Goal: Task Accomplishment & Management: Manage account settings

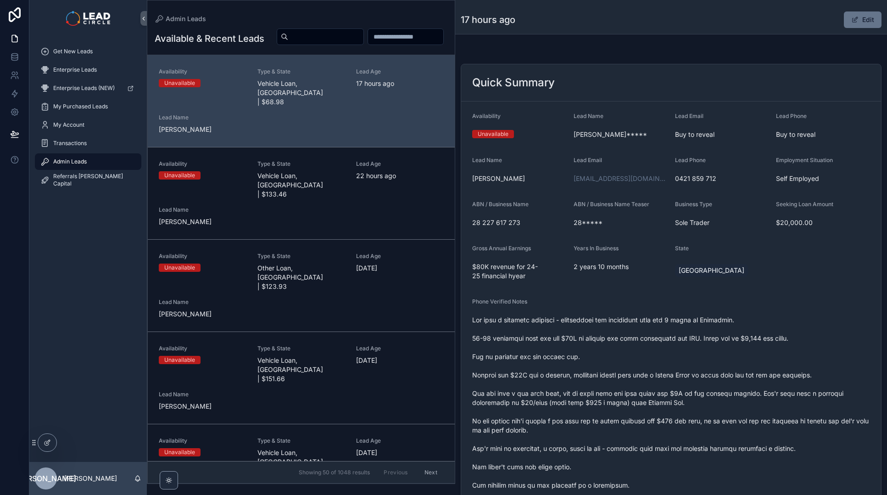
click at [550, 69] on div "Quick Summary" at bounding box center [671, 82] width 420 height 37
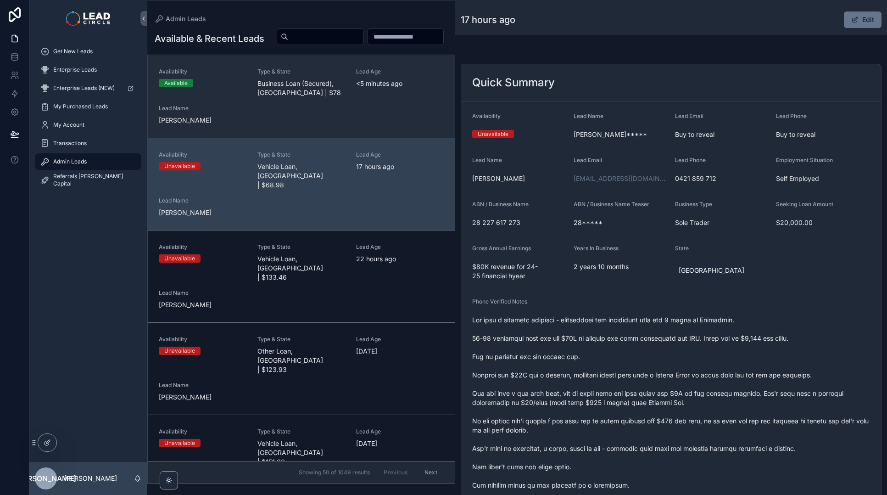
click at [229, 121] on div "Availability Available Type & State Business Loan (Secured), [GEOGRAPHIC_DATA] …" at bounding box center [301, 96] width 285 height 57
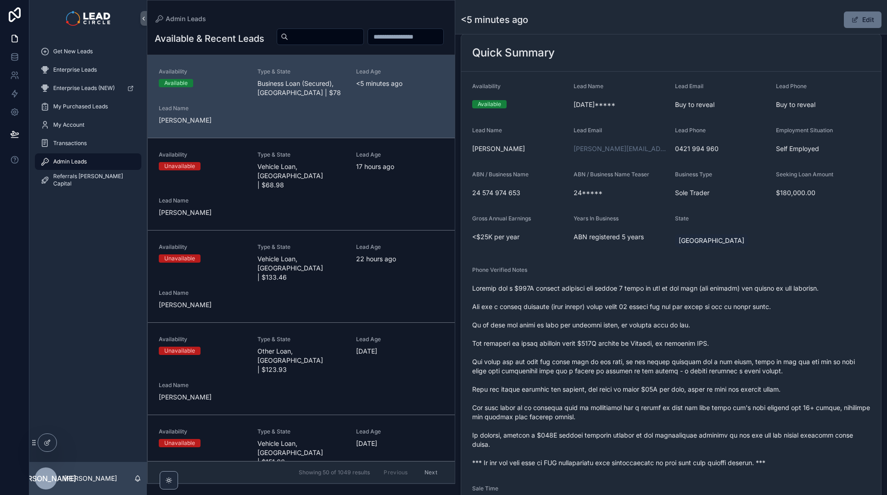
scroll to position [169, 0]
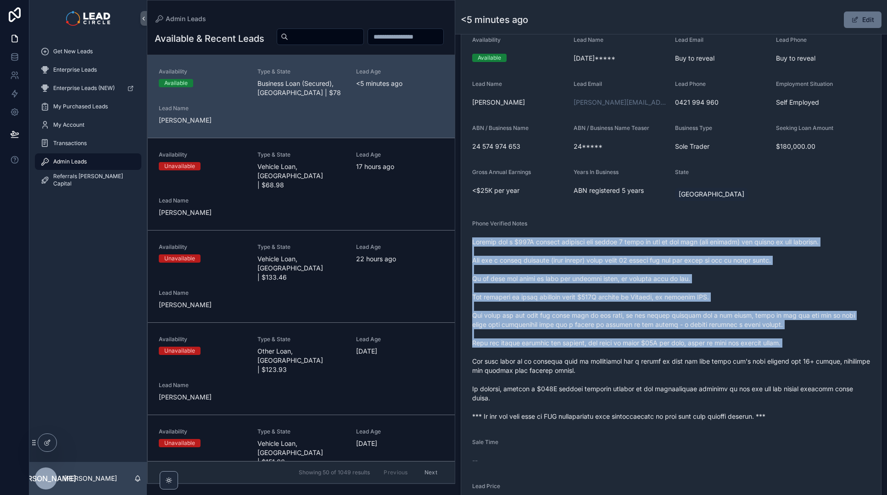
drag, startPoint x: 616, startPoint y: 224, endPoint x: 669, endPoint y: 365, distance: 151.5
click at [667, 365] on div "Phone Verified Notes" at bounding box center [671, 322] width 398 height 204
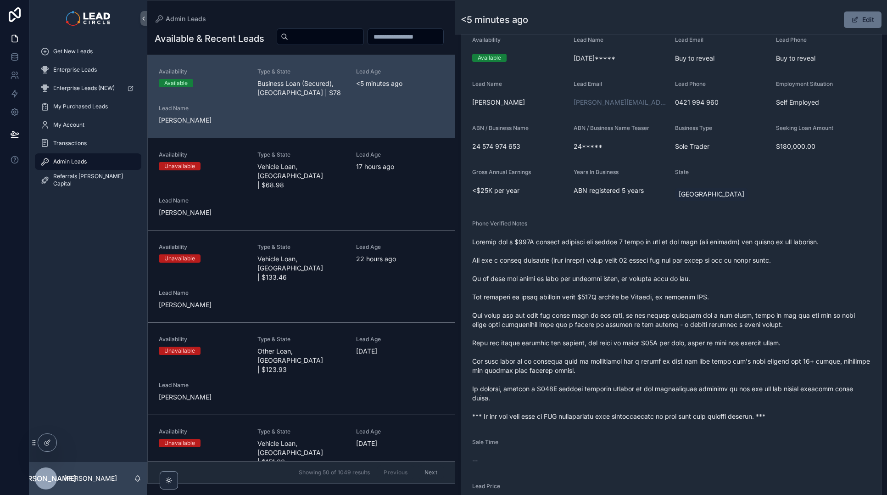
drag, startPoint x: 669, startPoint y: 365, endPoint x: 783, endPoint y: 441, distance: 136.9
click at [669, 365] on span "scrollable content" at bounding box center [671, 329] width 398 height 184
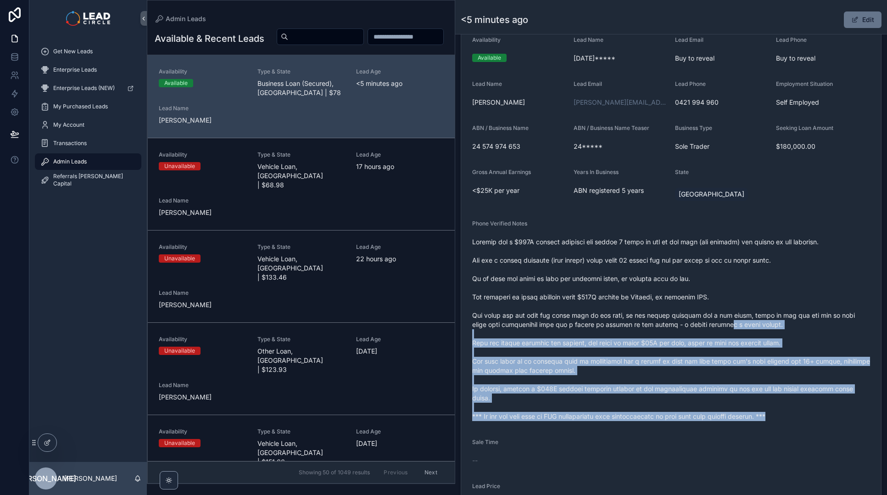
drag, startPoint x: 764, startPoint y: 395, endPoint x: 697, endPoint y: 285, distance: 128.7
click at [698, 288] on form "Availability Available Lead Name [DATE]***** Lead Email Buy to reveal Lead Phon…" at bounding box center [671, 296] width 420 height 542
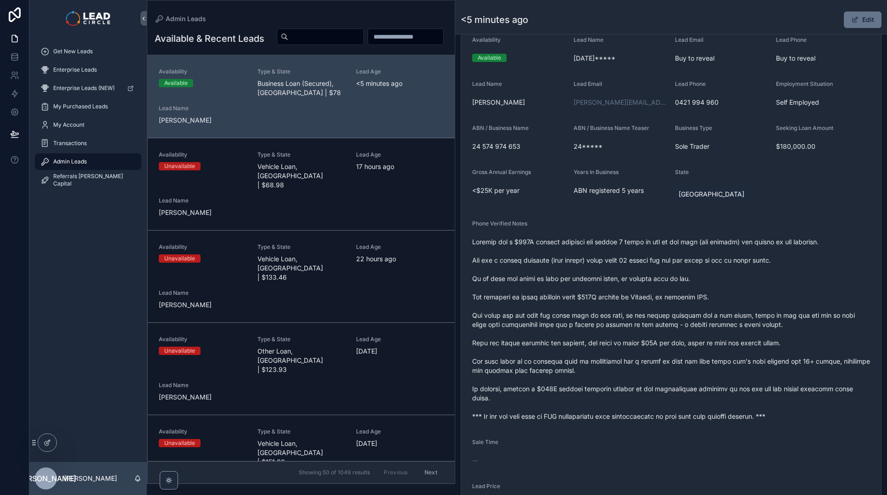
click at [687, 241] on span "scrollable content" at bounding box center [671, 329] width 398 height 184
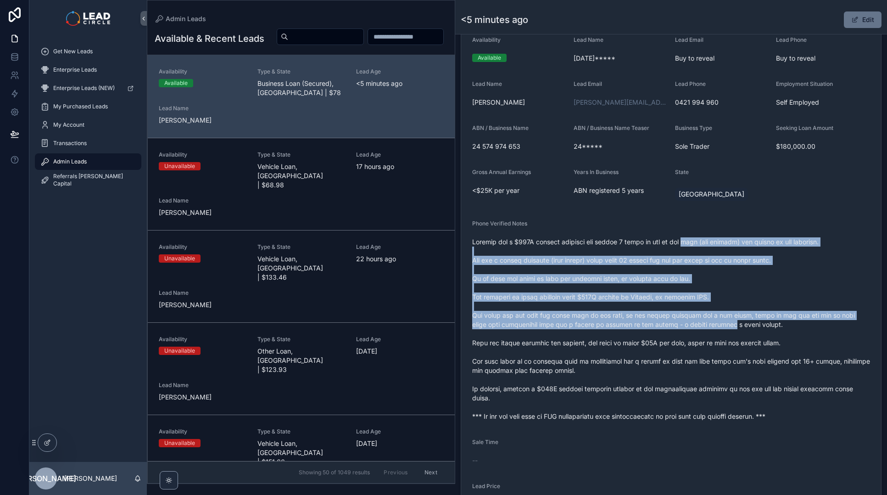
drag, startPoint x: 687, startPoint y: 241, endPoint x: 718, endPoint y: 345, distance: 108.7
click at [718, 345] on span "scrollable content" at bounding box center [671, 329] width 398 height 184
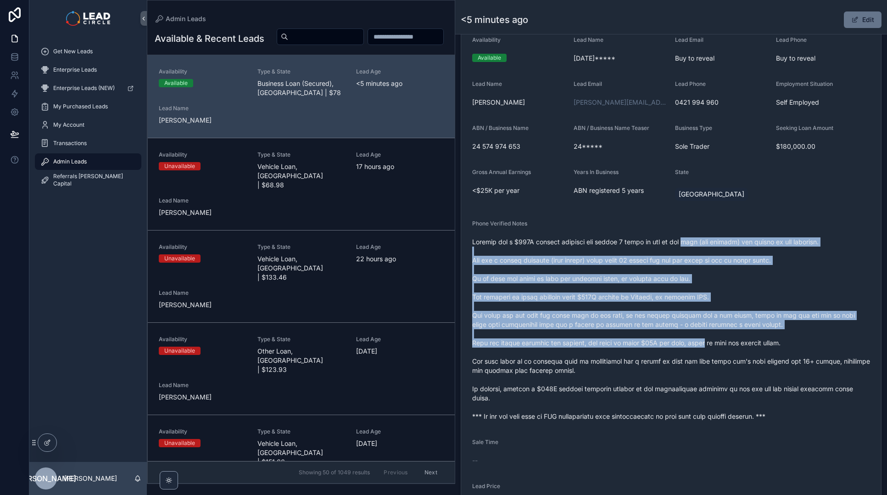
click at [718, 345] on span "scrollable content" at bounding box center [671, 329] width 398 height 184
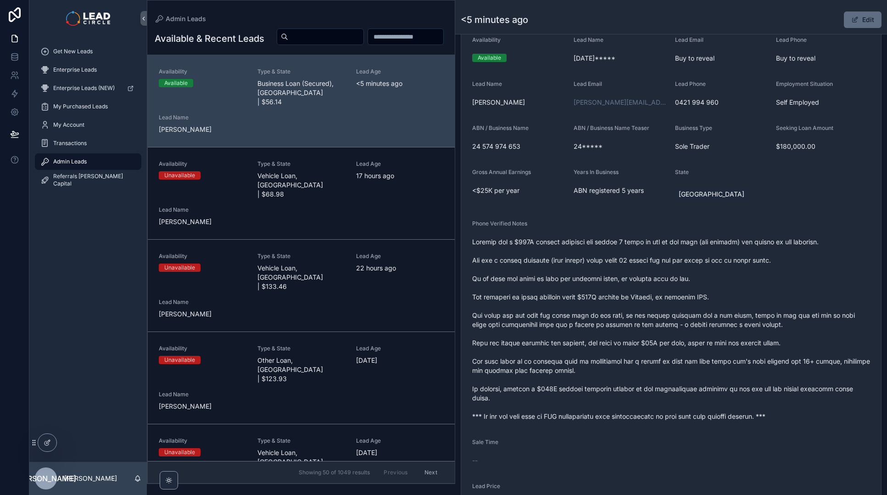
click at [859, 17] on button "Edit" at bounding box center [863, 19] width 38 height 17
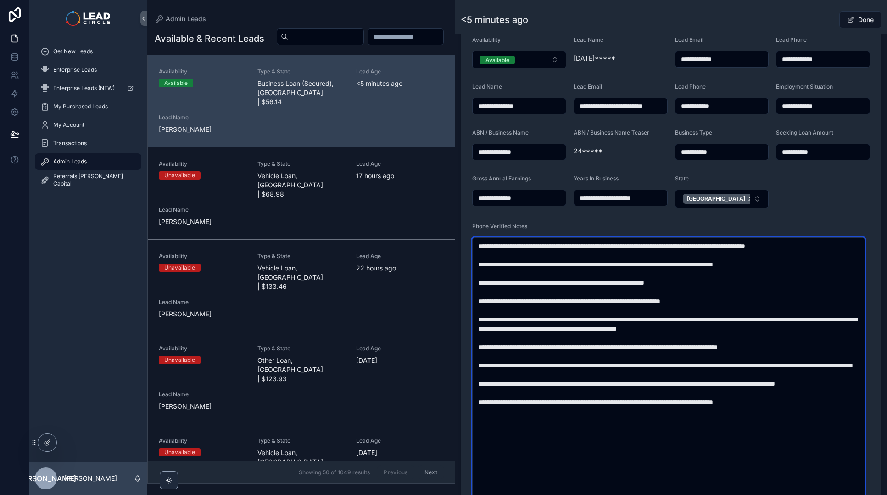
drag, startPoint x: 748, startPoint y: 247, endPoint x: 836, endPoint y: 246, distance: 88.6
click at [836, 246] on textarea "scrollable content" at bounding box center [668, 379] width 393 height 284
drag, startPoint x: 508, startPoint y: 276, endPoint x: 672, endPoint y: 285, distance: 164.6
click at [666, 285] on textarea "scrollable content" at bounding box center [668, 379] width 393 height 284
click at [672, 285] on textarea "scrollable content" at bounding box center [668, 379] width 393 height 284
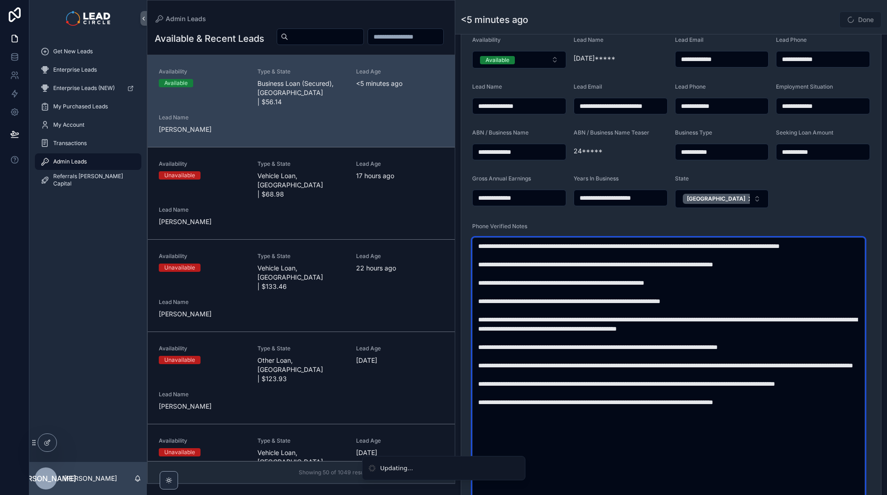
drag, startPoint x: 581, startPoint y: 273, endPoint x: 709, endPoint y: 278, distance: 128.2
click at [693, 278] on textarea "scrollable content" at bounding box center [668, 379] width 393 height 284
click at [709, 278] on textarea "scrollable content" at bounding box center [668, 379] width 393 height 284
drag, startPoint x: 712, startPoint y: 275, endPoint x: 631, endPoint y: 273, distance: 80.8
click at [644, 274] on textarea "scrollable content" at bounding box center [668, 379] width 393 height 284
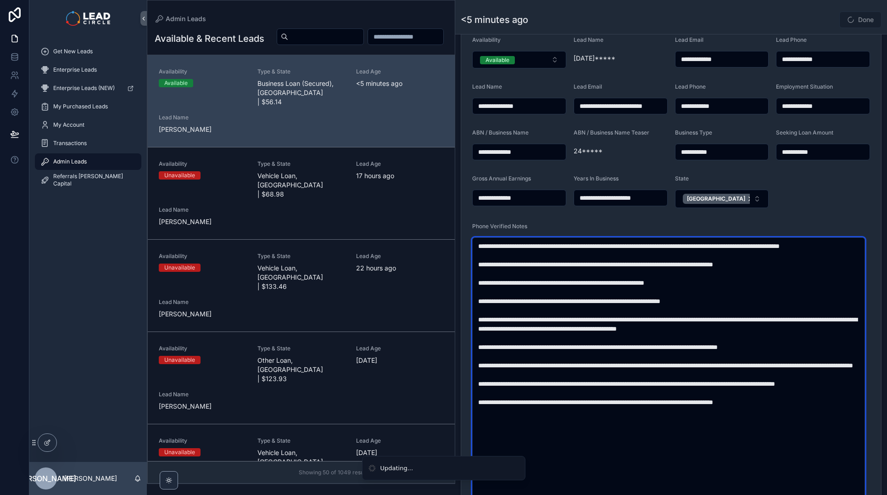
click at [631, 273] on textarea "scrollable content" at bounding box center [668, 379] width 393 height 284
drag, startPoint x: 675, startPoint y: 272, endPoint x: 774, endPoint y: 273, distance: 98.7
click at [760, 273] on textarea "scrollable content" at bounding box center [668, 379] width 393 height 284
click at [774, 273] on textarea "scrollable content" at bounding box center [668, 379] width 393 height 284
drag, startPoint x: 545, startPoint y: 293, endPoint x: 639, endPoint y: 289, distance: 93.3
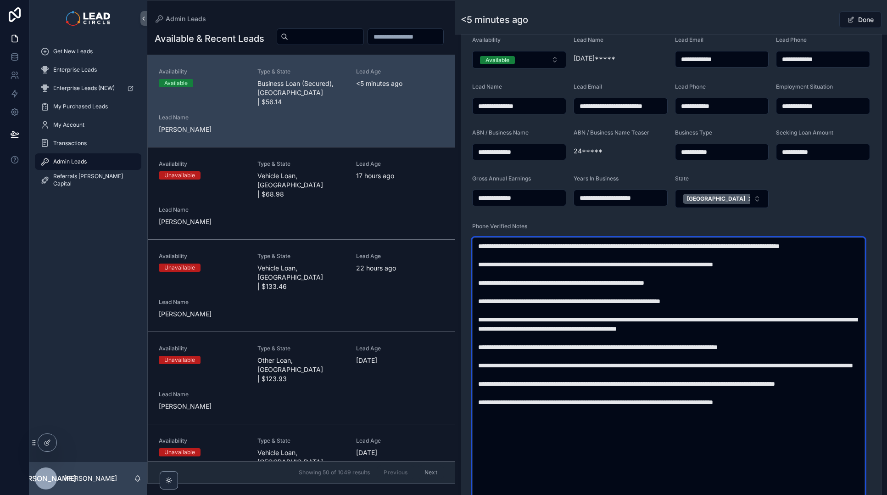
click at [631, 290] on textarea "scrollable content" at bounding box center [668, 379] width 393 height 284
click at [639, 289] on textarea "scrollable content" at bounding box center [668, 379] width 393 height 284
drag, startPoint x: 612, startPoint y: 293, endPoint x: 560, endPoint y: 295, distance: 52.4
click at [568, 296] on textarea "scrollable content" at bounding box center [668, 379] width 393 height 284
click at [560, 295] on textarea "scrollable content" at bounding box center [668, 379] width 393 height 284
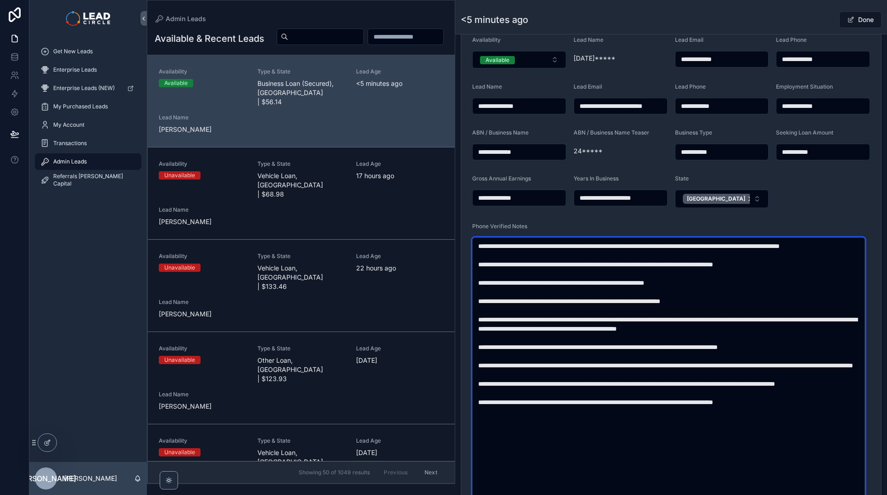
drag, startPoint x: 541, startPoint y: 294, endPoint x: 593, endPoint y: 292, distance: 51.9
click at [588, 292] on textarea "scrollable content" at bounding box center [668, 379] width 393 height 284
click at [593, 292] on textarea "scrollable content" at bounding box center [668, 379] width 393 height 284
click at [714, 292] on textarea "scrollable content" at bounding box center [668, 379] width 393 height 284
type textarea "**********"
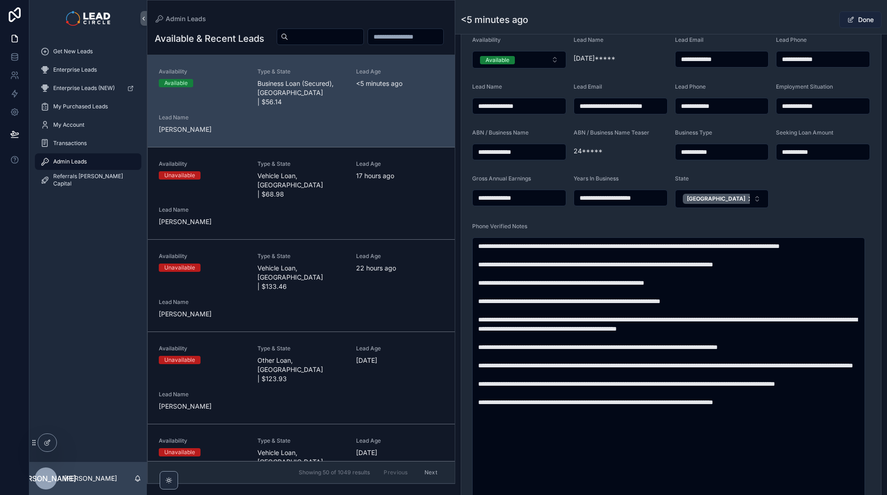
click at [860, 16] on button "Done" at bounding box center [861, 19] width 42 height 17
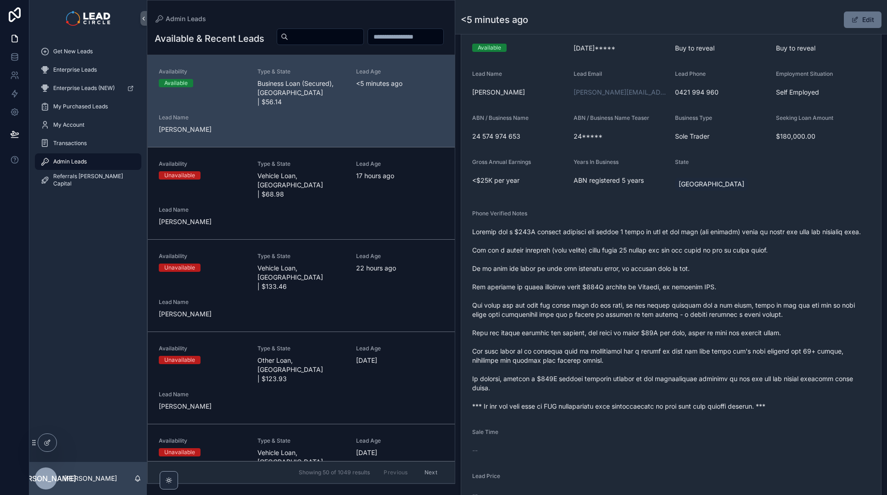
scroll to position [230, 0]
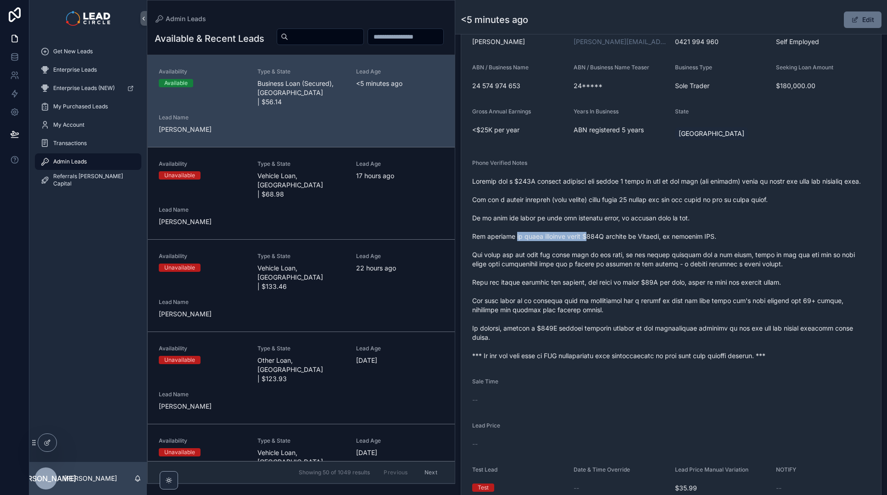
drag, startPoint x: 512, startPoint y: 245, endPoint x: 622, endPoint y: 241, distance: 110.2
click at [608, 242] on span "scrollable content" at bounding box center [671, 269] width 398 height 184
click at [622, 241] on span "scrollable content" at bounding box center [671, 269] width 398 height 184
drag, startPoint x: 624, startPoint y: 247, endPoint x: 551, endPoint y: 247, distance: 73.0
click at [553, 247] on span "scrollable content" at bounding box center [671, 269] width 398 height 184
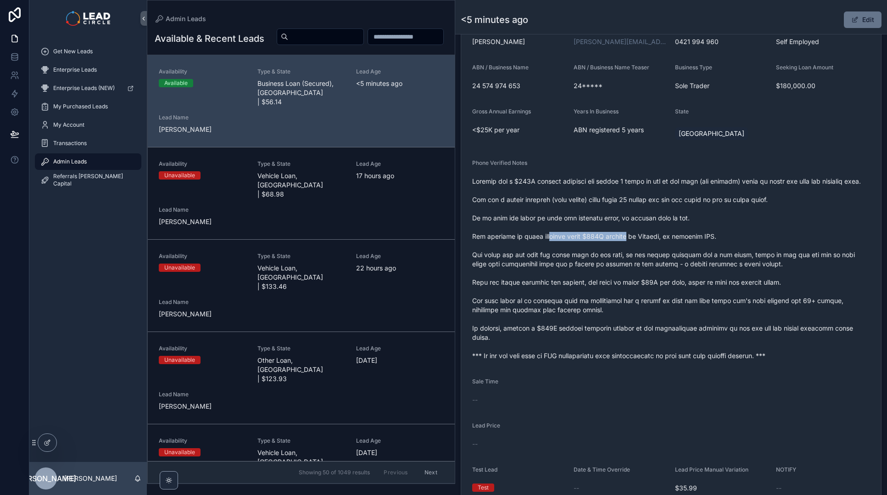
click at [551, 247] on span "scrollable content" at bounding box center [671, 269] width 398 height 184
drag, startPoint x: 551, startPoint y: 247, endPoint x: 621, endPoint y: 247, distance: 69.3
click at [617, 247] on span "scrollable content" at bounding box center [671, 269] width 398 height 184
click at [628, 247] on span "scrollable content" at bounding box center [671, 269] width 398 height 184
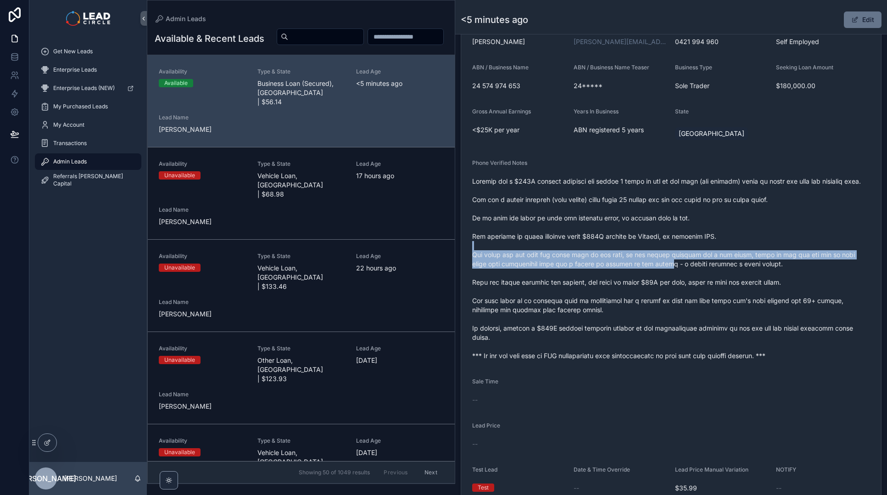
drag, startPoint x: 655, startPoint y: 258, endPoint x: 659, endPoint y: 271, distance: 13.4
click at [659, 271] on span "scrollable content" at bounding box center [671, 269] width 398 height 184
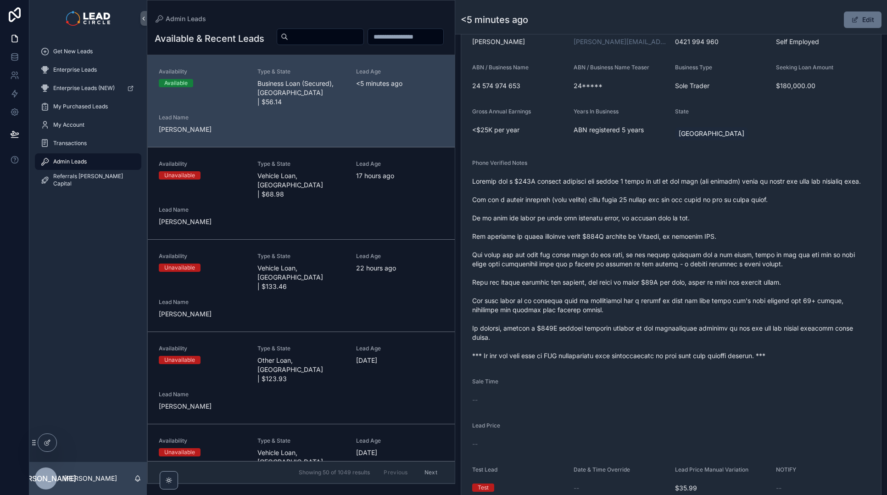
click at [659, 271] on span "scrollable content" at bounding box center [671, 269] width 398 height 184
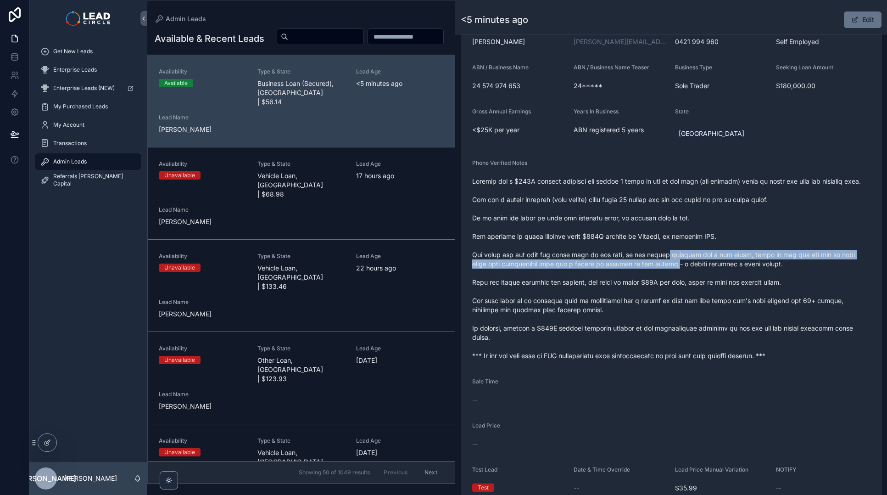
drag, startPoint x: 661, startPoint y: 262, endPoint x: 662, endPoint y: 275, distance: 12.9
click at [662, 275] on span "scrollable content" at bounding box center [671, 269] width 398 height 184
drag, startPoint x: 672, startPoint y: 261, endPoint x: 672, endPoint y: 275, distance: 14.2
click at [672, 275] on span "scrollable content" at bounding box center [671, 269] width 398 height 184
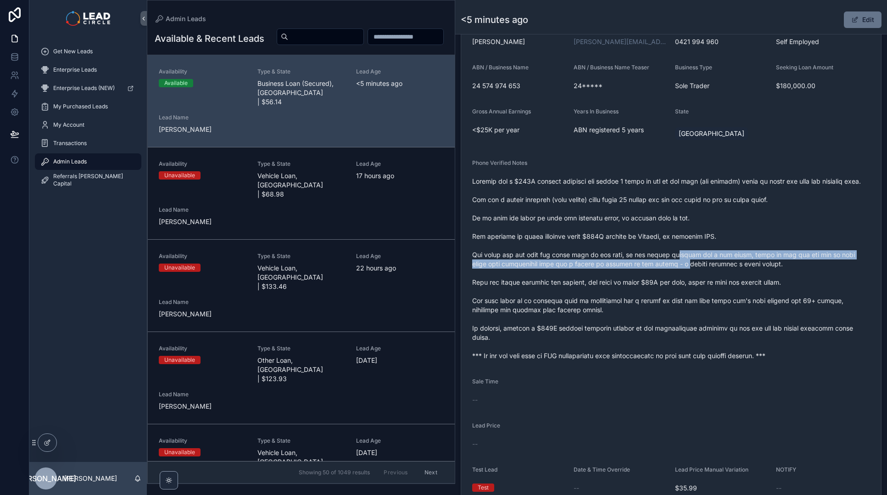
click at [672, 275] on span "scrollable content" at bounding box center [671, 269] width 398 height 184
drag, startPoint x: 672, startPoint y: 262, endPoint x: 673, endPoint y: 272, distance: 10.1
click at [673, 272] on span "scrollable content" at bounding box center [671, 269] width 398 height 184
drag, startPoint x: 673, startPoint y: 263, endPoint x: 673, endPoint y: 279, distance: 16.1
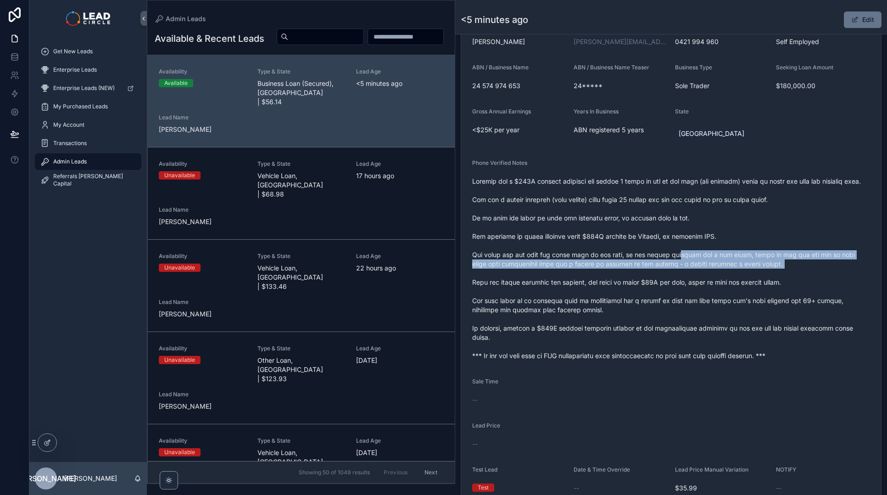
click at [673, 279] on span "scrollable content" at bounding box center [671, 269] width 398 height 184
drag, startPoint x: 673, startPoint y: 268, endPoint x: 673, endPoint y: 275, distance: 7.4
click at [673, 275] on span "scrollable content" at bounding box center [671, 269] width 398 height 184
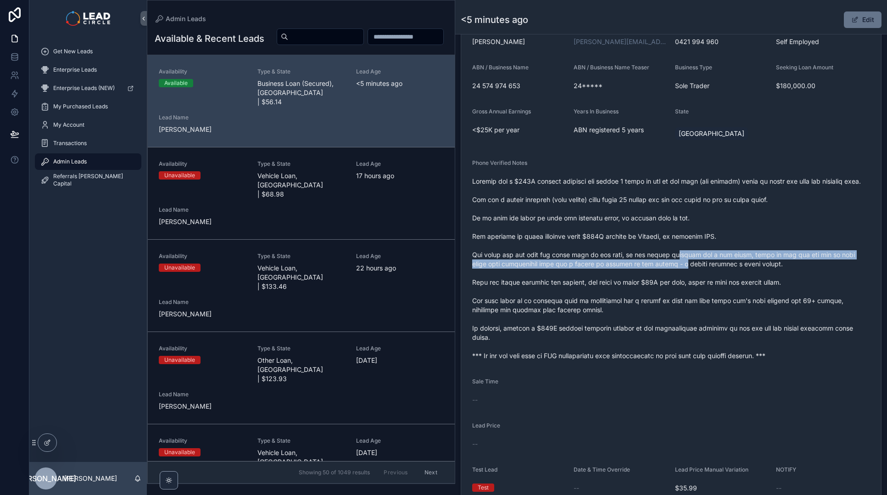
drag, startPoint x: 671, startPoint y: 266, endPoint x: 671, endPoint y: 274, distance: 8.3
click at [671, 274] on span "scrollable content" at bounding box center [671, 269] width 398 height 184
drag, startPoint x: 663, startPoint y: 261, endPoint x: 662, endPoint y: 271, distance: 10.1
click at [662, 271] on span "scrollable content" at bounding box center [671, 269] width 398 height 184
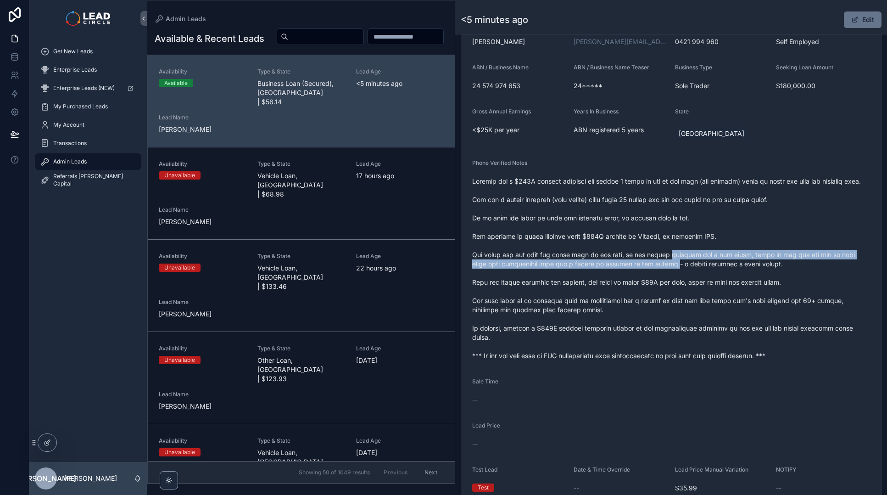
click at [662, 271] on span "scrollable content" at bounding box center [671, 269] width 398 height 184
drag, startPoint x: 660, startPoint y: 264, endPoint x: 659, endPoint y: 280, distance: 15.2
click at [659, 280] on span "scrollable content" at bounding box center [671, 269] width 398 height 184
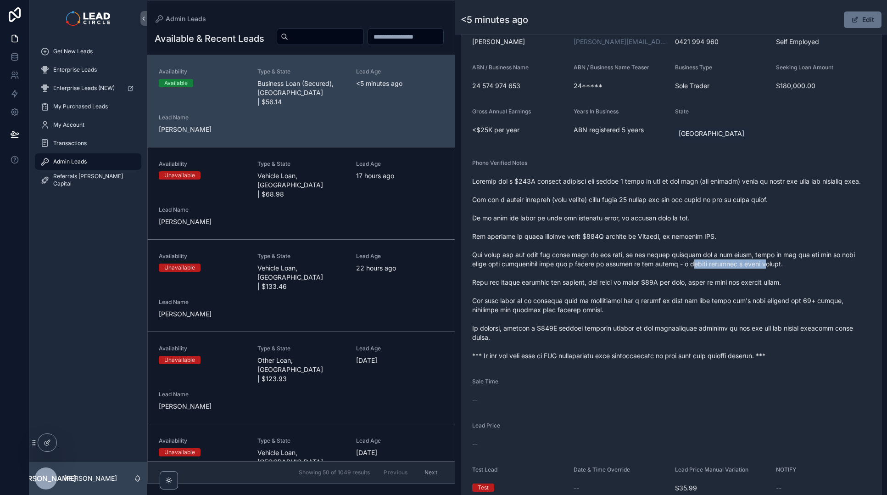
drag, startPoint x: 677, startPoint y: 275, endPoint x: 793, endPoint y: 275, distance: 116.1
click at [785, 275] on span "scrollable content" at bounding box center [671, 269] width 398 height 184
click at [793, 275] on span "scrollable content" at bounding box center [671, 269] width 398 height 184
click at [864, 19] on button "Edit" at bounding box center [863, 19] width 38 height 17
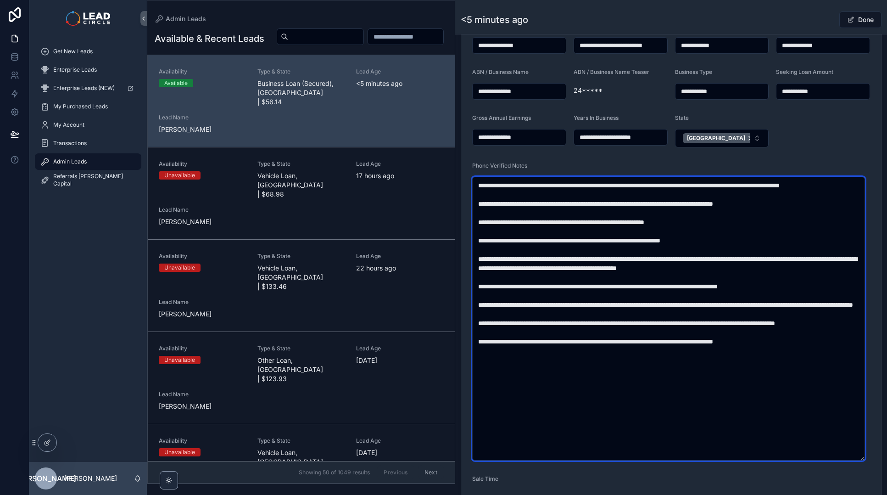
click at [775, 281] on textarea "scrollable content" at bounding box center [668, 319] width 393 height 284
type textarea "**********"
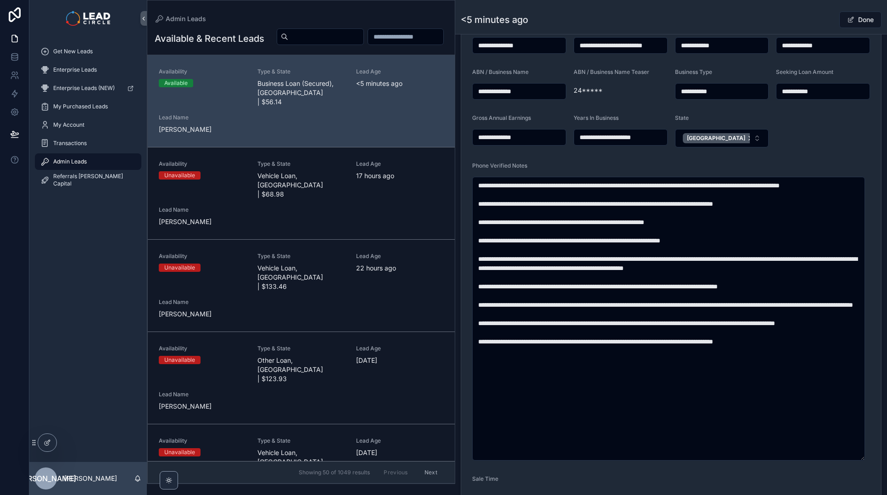
click at [813, 22] on div "Done" at bounding box center [847, 19] width 69 height 17
click at [854, 20] on button "Done" at bounding box center [861, 19] width 42 height 17
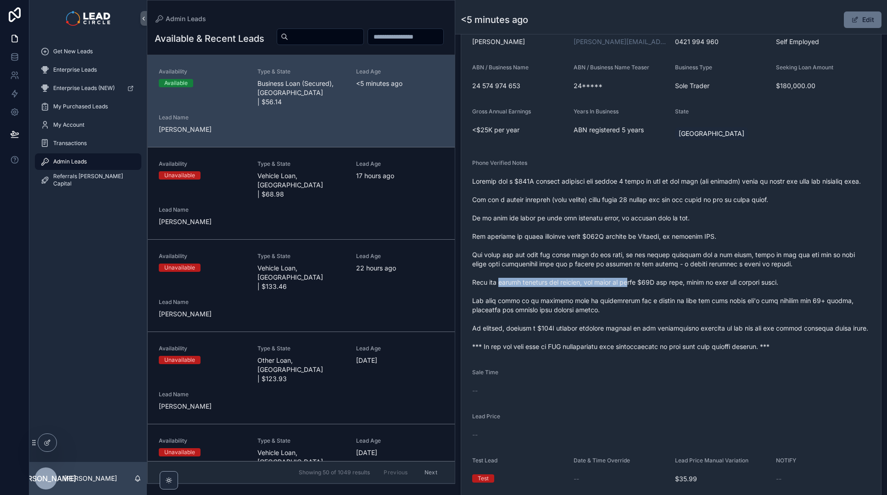
drag, startPoint x: 510, startPoint y: 289, endPoint x: 654, endPoint y: 292, distance: 144.2
click at [645, 292] on span "scrollable content" at bounding box center [671, 264] width 398 height 174
click at [658, 292] on span "scrollable content" at bounding box center [671, 264] width 398 height 174
drag, startPoint x: 659, startPoint y: 293, endPoint x: 570, endPoint y: 292, distance: 89.1
click at [575, 292] on span "scrollable content" at bounding box center [671, 264] width 398 height 174
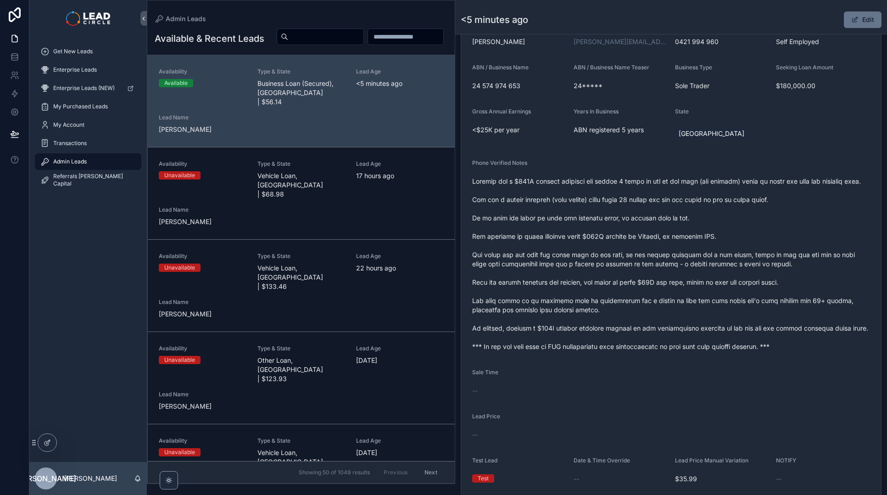
click at [570, 292] on span "scrollable content" at bounding box center [671, 264] width 398 height 174
drag, startPoint x: 625, startPoint y: 291, endPoint x: 731, endPoint y: 291, distance: 106.5
click at [722, 291] on span "scrollable content" at bounding box center [671, 264] width 398 height 174
click at [731, 291] on span "scrollable content" at bounding box center [671, 264] width 398 height 174
drag, startPoint x: 777, startPoint y: 290, endPoint x: 710, endPoint y: 290, distance: 67.0
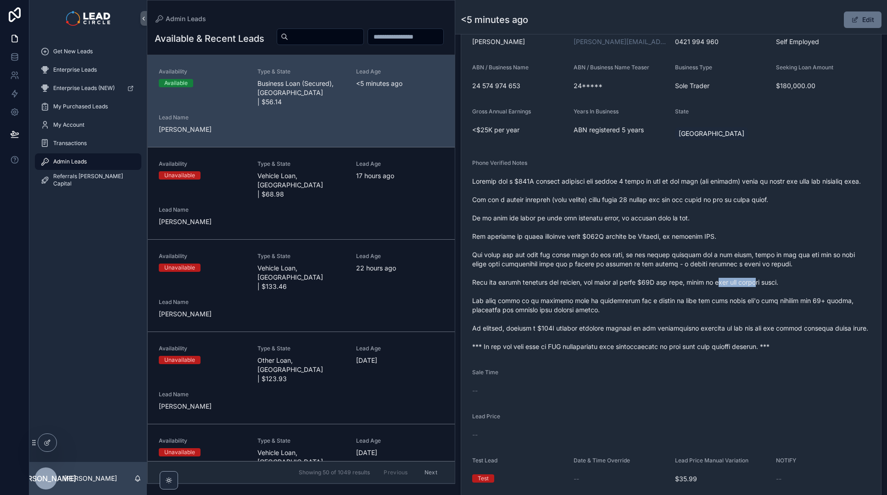
click at [712, 290] on span "scrollable content" at bounding box center [671, 264] width 398 height 174
click at [710, 290] on span "scrollable content" at bounding box center [671, 264] width 398 height 174
drag, startPoint x: 516, startPoint y: 309, endPoint x: 706, endPoint y: 311, distance: 190.1
click at [687, 311] on span "scrollable content" at bounding box center [671, 264] width 398 height 174
click at [706, 311] on span "scrollable content" at bounding box center [671, 264] width 398 height 174
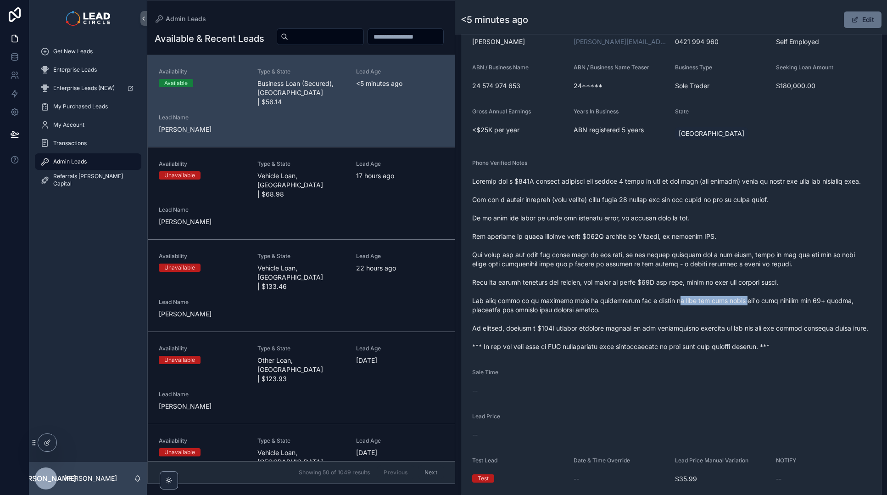
drag
click at [639, 305] on span "scrollable content" at bounding box center [671, 264] width 398 height 174
click at [620, 303] on span "scrollable content" at bounding box center [671, 264] width 398 height 174
click at [729, 310] on span "scrollable content" at bounding box center [671, 264] width 398 height 174
click at [745, 310] on span "scrollable content" at bounding box center [671, 264] width 398 height 174
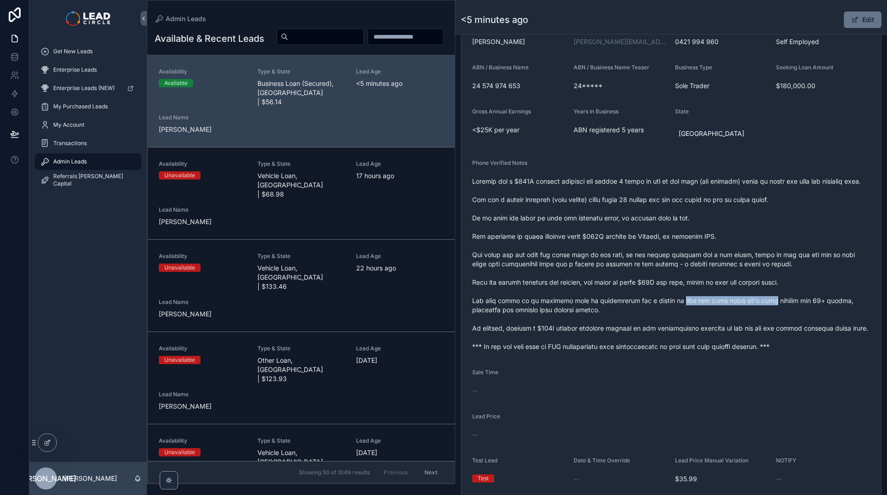
click at [664, 309] on span "scrollable content" at bounding box center [671, 264] width 398 height 174
click at [661, 309] on span "scrollable content" at bounding box center [671, 264] width 398 height 174
click at [752, 310] on span "scrollable content" at bounding box center [671, 264] width 398 height 174
click at [639, 311] on span "scrollable content" at bounding box center [671, 264] width 398 height 174
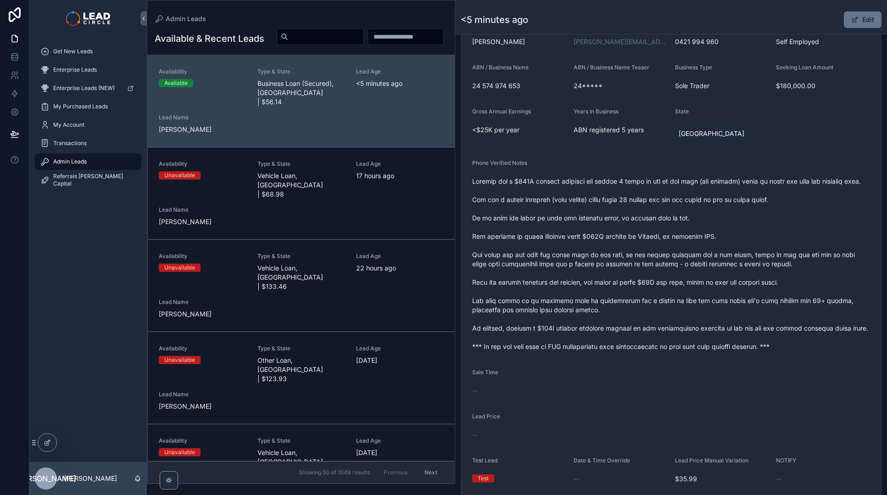
click at [635, 311] on span "scrollable content" at bounding box center [671, 264] width 398 height 174
click at [747, 306] on span "scrollable content" at bounding box center [671, 264] width 398 height 174
click at [762, 306] on span "scrollable content" at bounding box center [671, 264] width 398 height 174
click at [533, 317] on span "scrollable content" at bounding box center [671, 264] width 398 height 174
click at [553, 317] on span "scrollable content" at bounding box center [671, 264] width 398 height 174
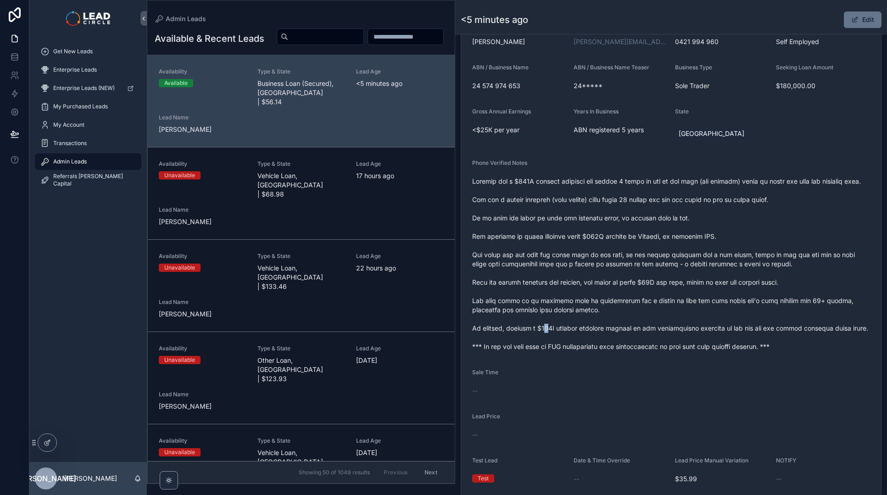
click at [565, 336] on span "scrollable content" at bounding box center [671, 264] width 398 height 174
click at [622, 341] on span "scrollable content" at bounding box center [671, 264] width 398 height 174
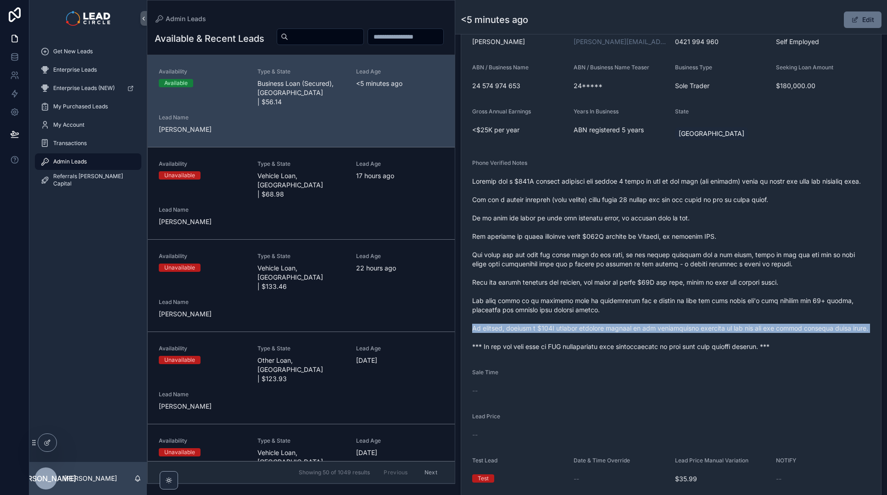
click at [622, 341] on span "scrollable content" at bounding box center [671, 264] width 398 height 174
click at [674, 348] on span "scrollable content" at bounding box center [671, 264] width 398 height 174
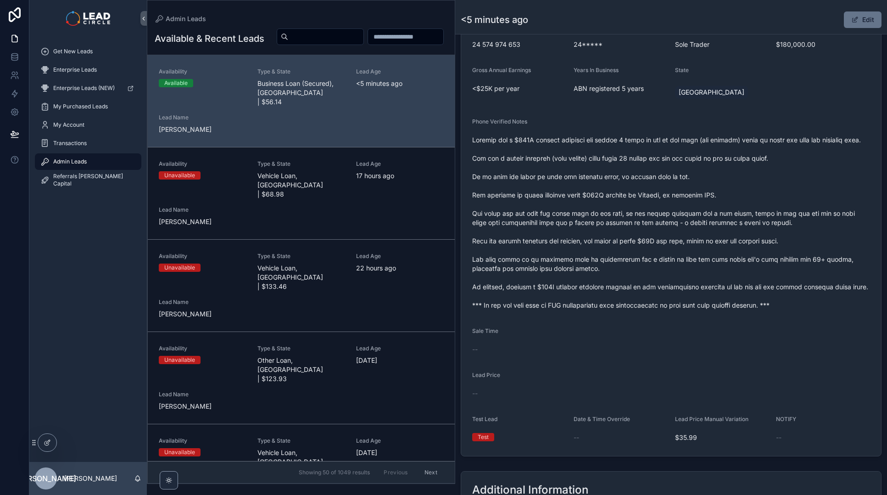
scroll to position [310, 0]
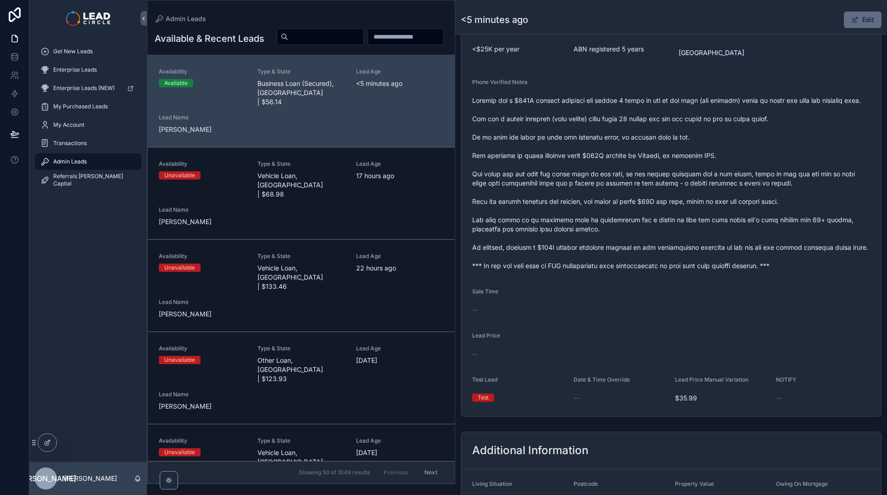
click at [871, 25] on button "Edit" at bounding box center [863, 19] width 38 height 17
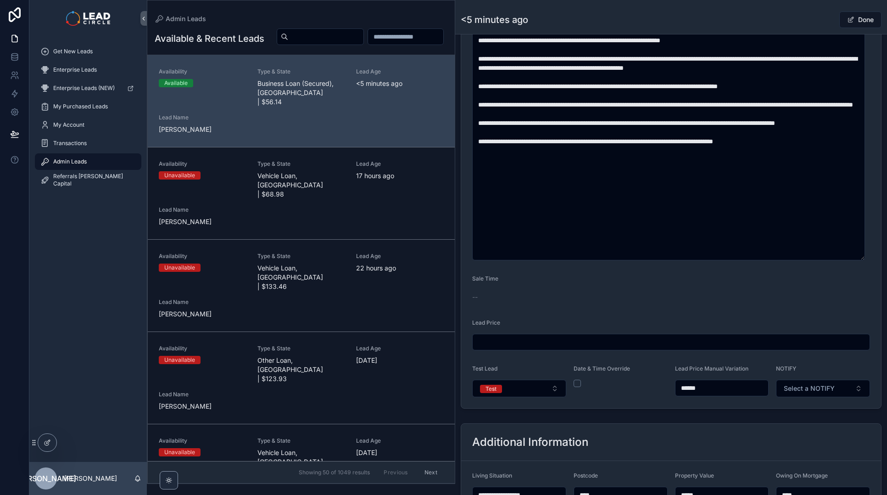
scroll to position [510, 0]
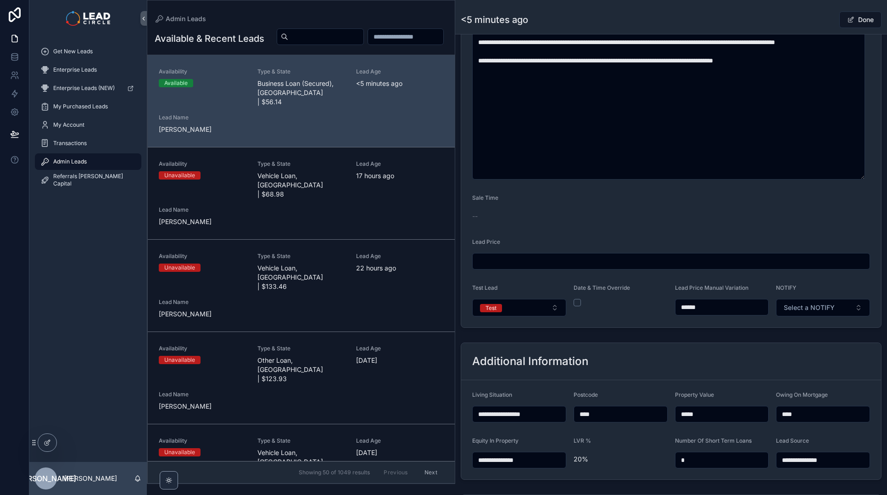
click at [689, 307] on input "******" at bounding box center [722, 307] width 93 height 13
type input "******"
click at [712, 334] on div "**********" at bounding box center [671, 79] width 432 height 1088
click at [503, 311] on button "Test" at bounding box center [519, 307] width 94 height 17
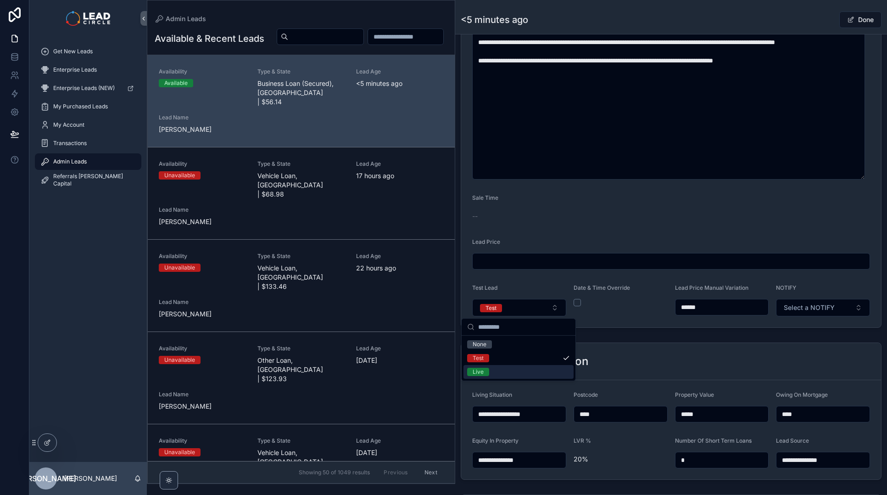
click at [505, 374] on div "Live" at bounding box center [519, 372] width 110 height 14
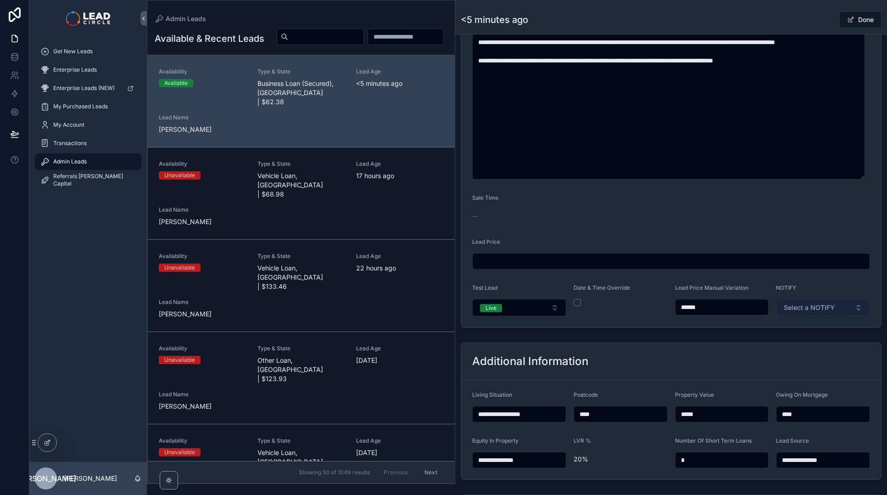
click at [825, 307] on span "Select a NOTIFY" at bounding box center [809, 307] width 51 height 9
click at [812, 347] on div "Notify" at bounding box center [819, 344] width 110 height 14
click at [819, 25] on div "Done" at bounding box center [847, 19] width 69 height 17
click at [847, 17] on span "scrollable content" at bounding box center [850, 19] width 7 height 7
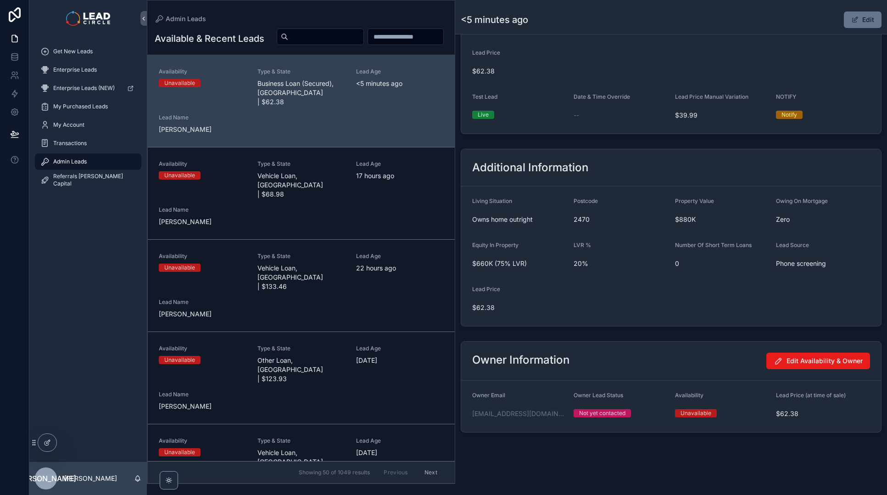
scroll to position [415, 0]
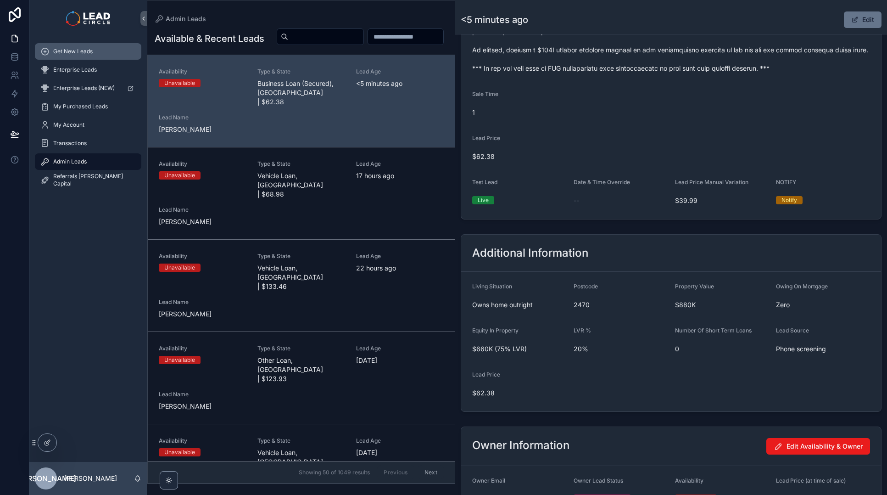
click at [121, 57] on div "Get New Leads" at bounding box center [87, 51] width 95 height 15
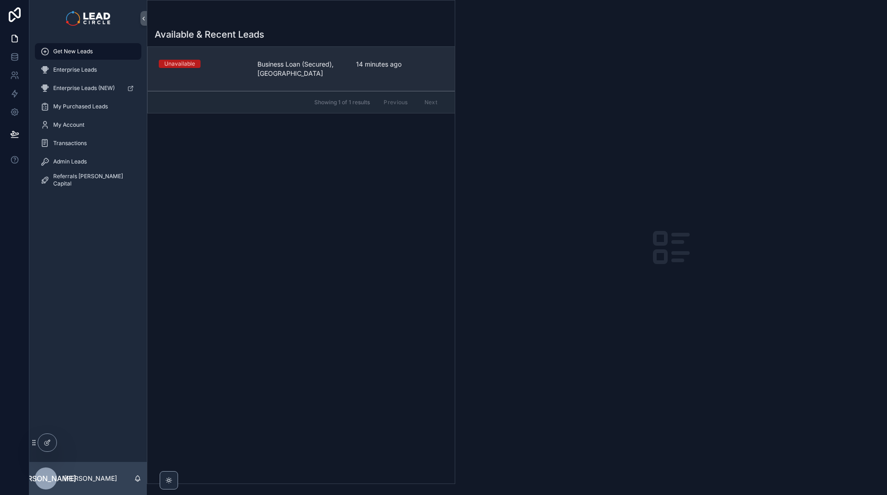
click at [247, 69] on div "Unavailable Business Loan (Secured), [GEOGRAPHIC_DATA] 14 minutes ago" at bounding box center [301, 69] width 285 height 18
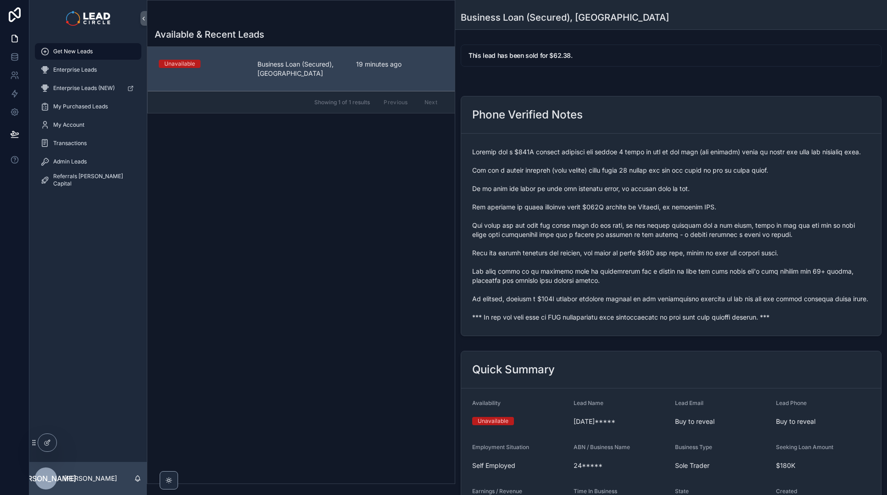
click at [538, 322] on span "scrollable content" at bounding box center [671, 234] width 398 height 174
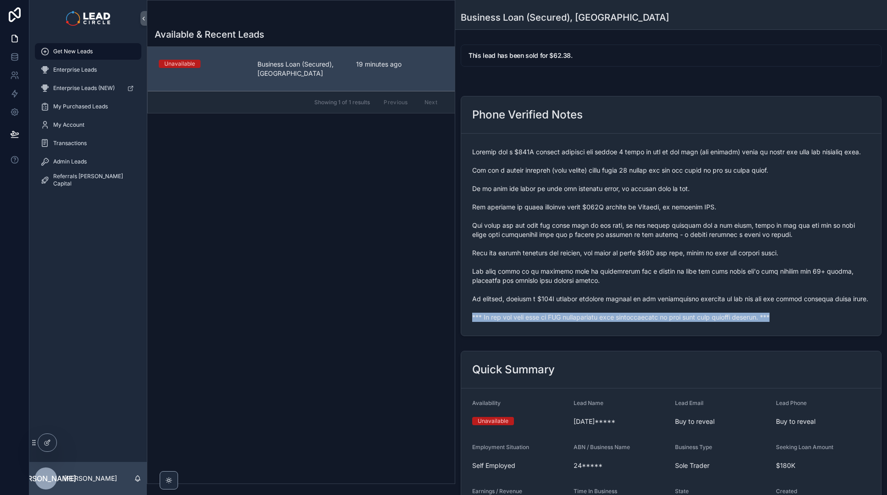
click at [538, 322] on span "scrollable content" at bounding box center [671, 234] width 398 height 174
copy span "*** If you buy this lead an SMS introduction will automatically be sent with yo…"
click at [76, 159] on span "Admin Leads" at bounding box center [70, 161] width 34 height 7
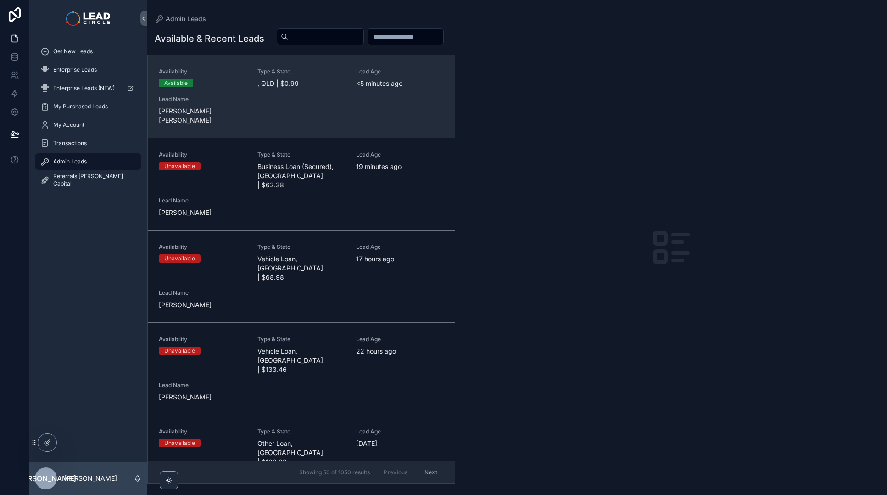
click at [235, 125] on span "[PERSON_NAME] [PERSON_NAME]" at bounding box center [203, 116] width 88 height 18
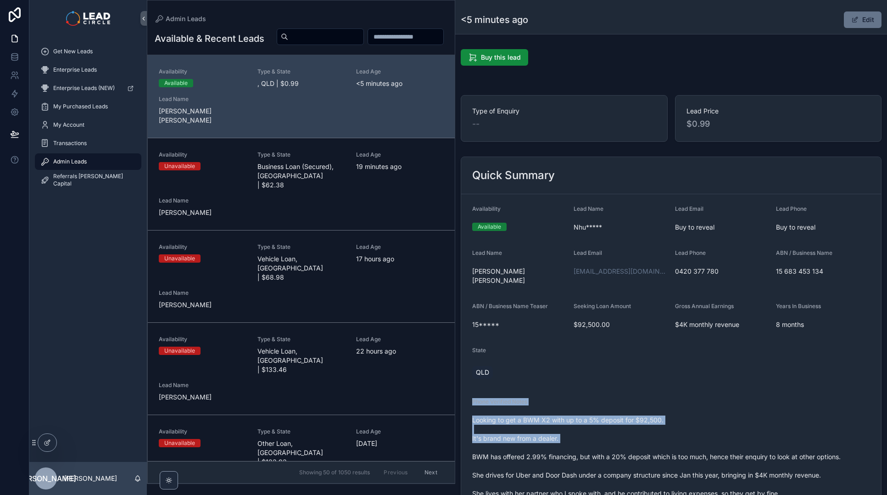
drag, startPoint x: 594, startPoint y: 389, endPoint x: 623, endPoint y: 435, distance: 54.8
click at [623, 435] on form "Availability Available Lead Name Nhu***** Lead Email Buy to reveal Lead Phone B…" at bounding box center [671, 455] width 420 height 523
click at [623, 435] on span "Looking to get a BWM X2 with up to a 5% deposit for $92,500. It's brand new fro…" at bounding box center [671, 493] width 398 height 156
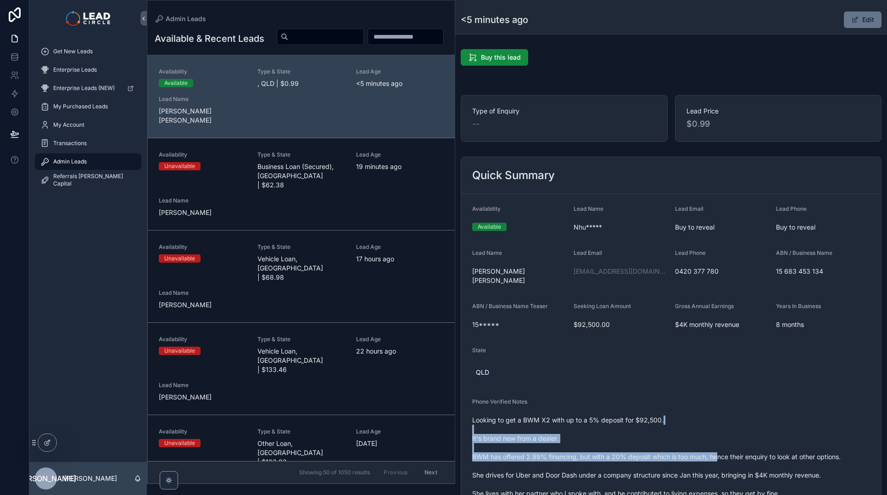
drag, startPoint x: 692, startPoint y: 421, endPoint x: 659, endPoint y: 401, distance: 38.9
click at [659, 401] on div "Phone Verified Notes Looking to get a BWM X2 with up to a 5% deposit for $92,50…" at bounding box center [671, 486] width 398 height 176
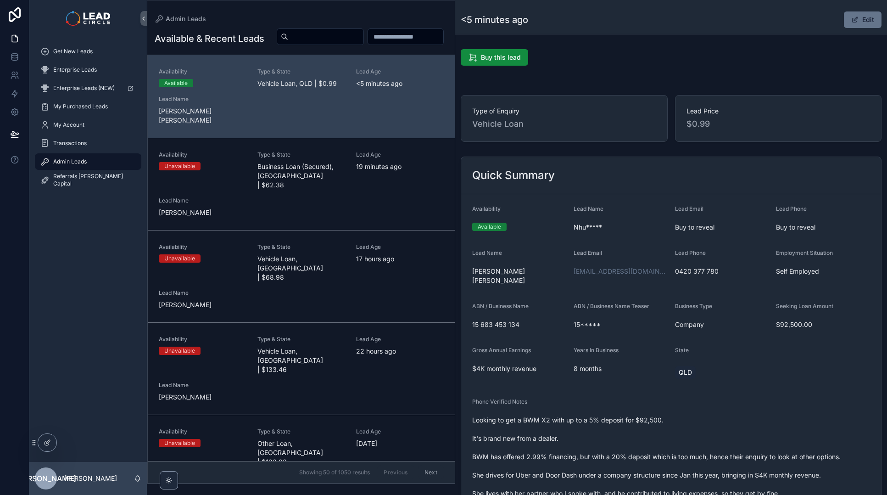
click at [659, 401] on div "Phone Verified Notes Looking to get a BWM X2 with up to a 5% deposit for $92,50…" at bounding box center [671, 486] width 398 height 176
drag, startPoint x: 656, startPoint y: 394, endPoint x: 704, endPoint y: 436, distance: 63.8
click at [704, 436] on div "Phone Verified Notes Looking to get a BWM X2 with up to a 5% deposit for $92,50…" at bounding box center [671, 486] width 398 height 176
click at [704, 436] on span "Looking to get a BWM X2 with up to a 5% deposit for $92,500. It's brand new fro…" at bounding box center [671, 493] width 398 height 156
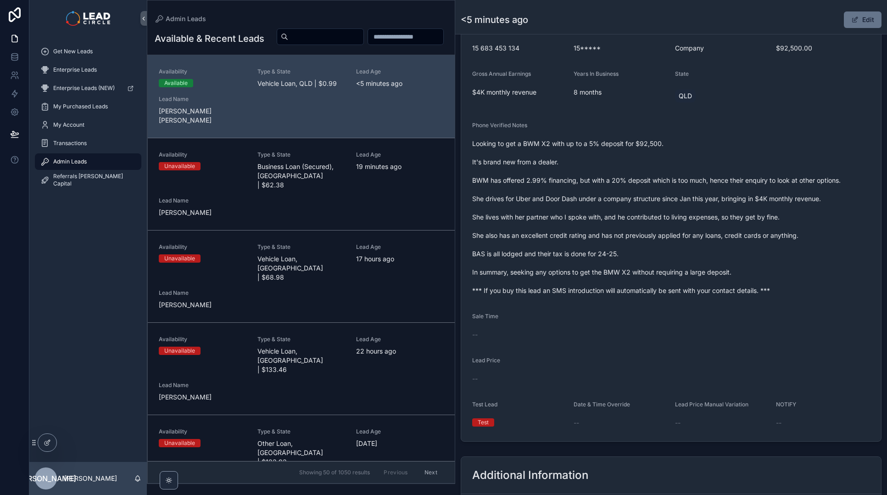
scroll to position [490, 0]
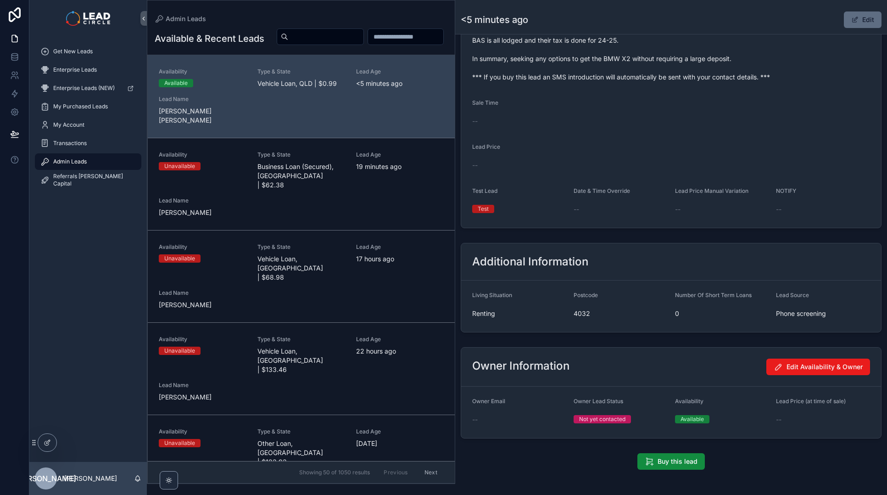
click at [864, 17] on button "Edit" at bounding box center [863, 19] width 38 height 17
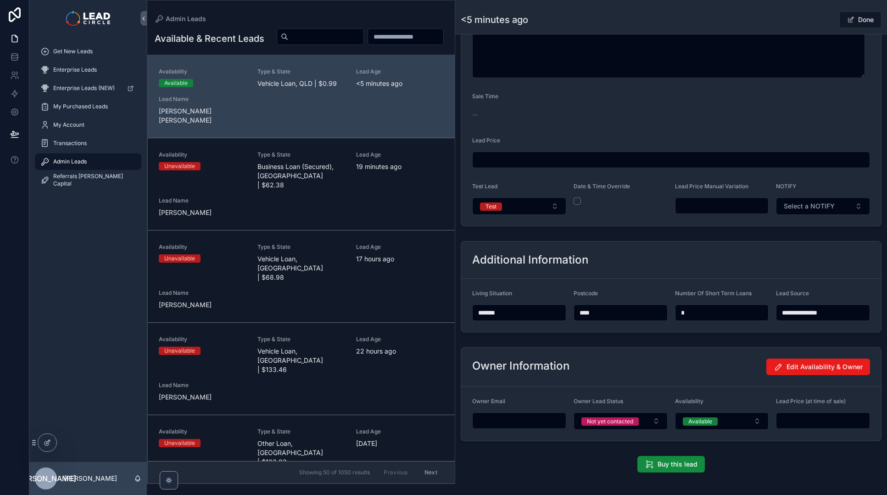
scroll to position [652, 0]
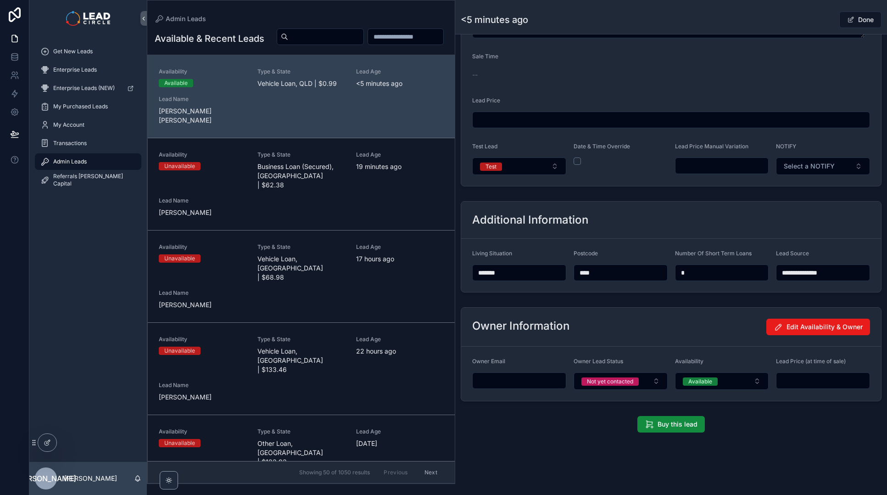
click at [710, 171] on input "scrollable content" at bounding box center [722, 165] width 93 height 13
click at [699, 205] on div "Additional Information" at bounding box center [671, 220] width 420 height 37
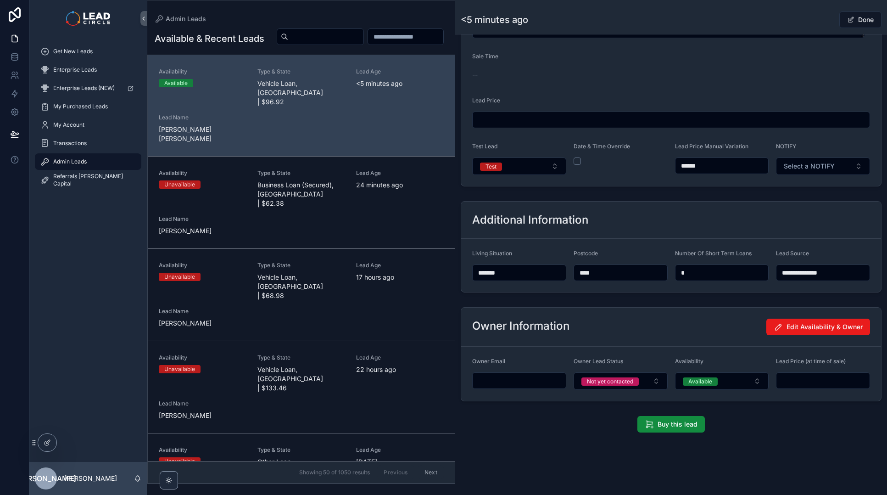
click at [723, 167] on input "******" at bounding box center [722, 165] width 93 height 13
type input "******"
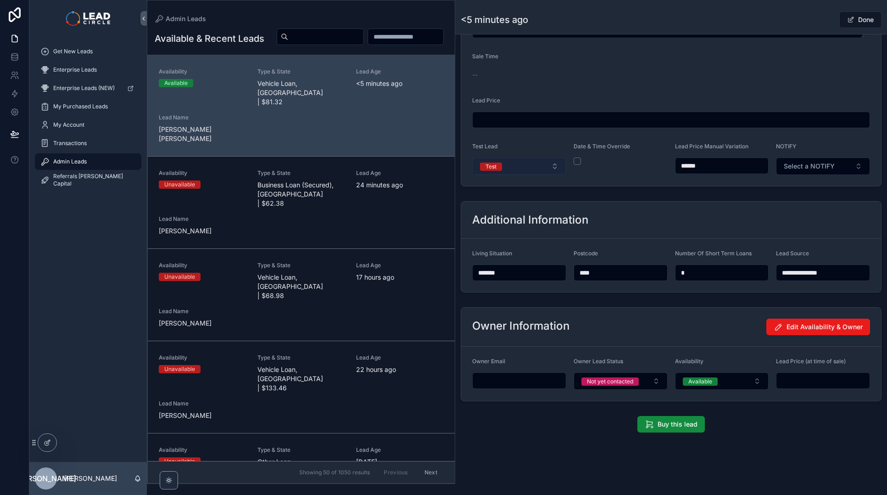
click at [551, 172] on button "Test" at bounding box center [519, 165] width 94 height 17
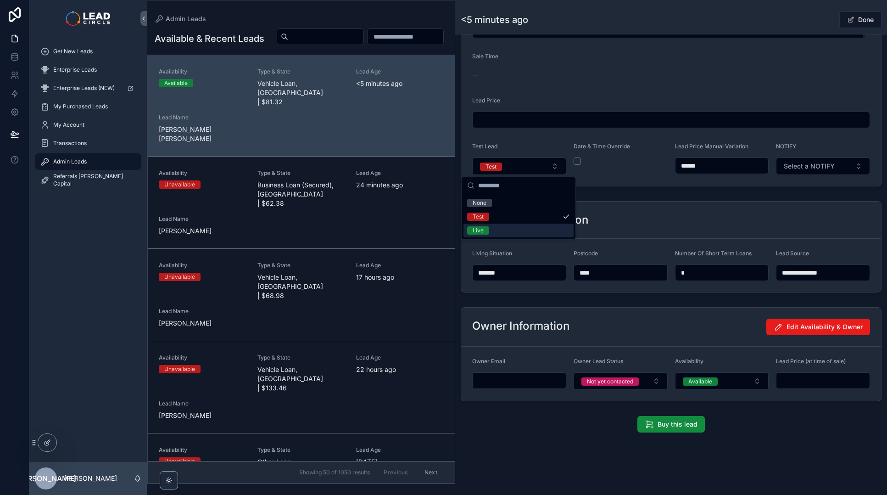
click at [520, 228] on div "Live" at bounding box center [519, 231] width 110 height 14
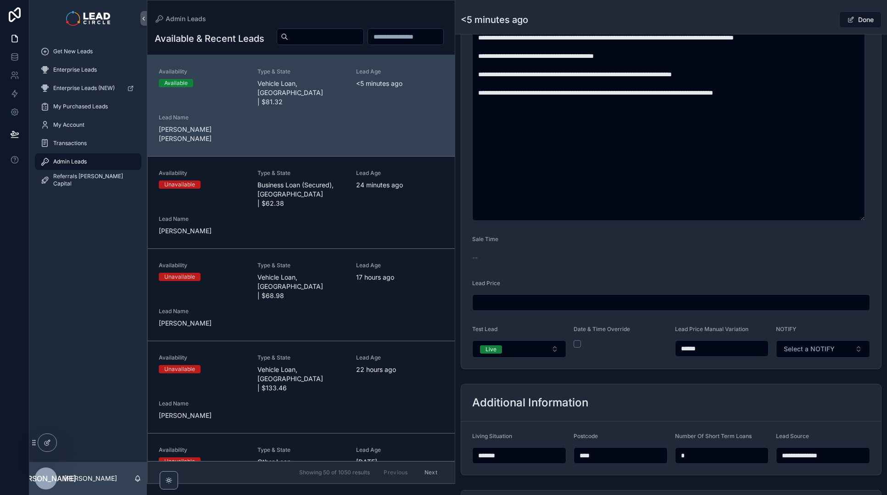
scroll to position [544, 0]
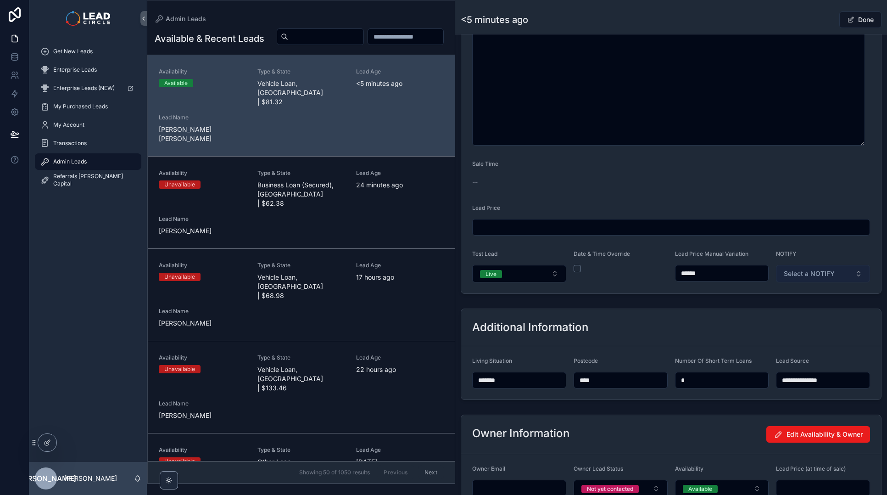
click at [811, 279] on button "Select a NOTIFY" at bounding box center [823, 273] width 94 height 17
click at [808, 309] on div "Notify" at bounding box center [819, 310] width 110 height 14
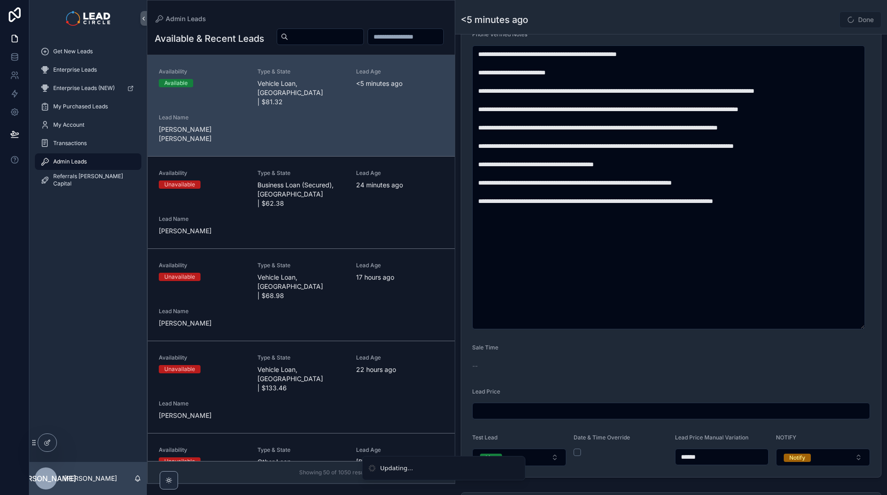
scroll to position [226, 0]
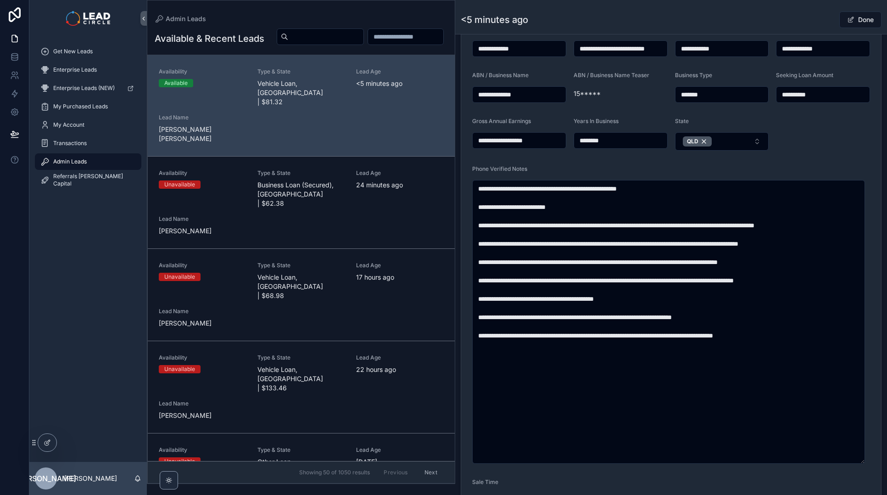
click at [805, 18] on div "<5 minutes ago Done" at bounding box center [671, 19] width 421 height 17
click at [855, 17] on button "Done" at bounding box center [861, 19] width 42 height 17
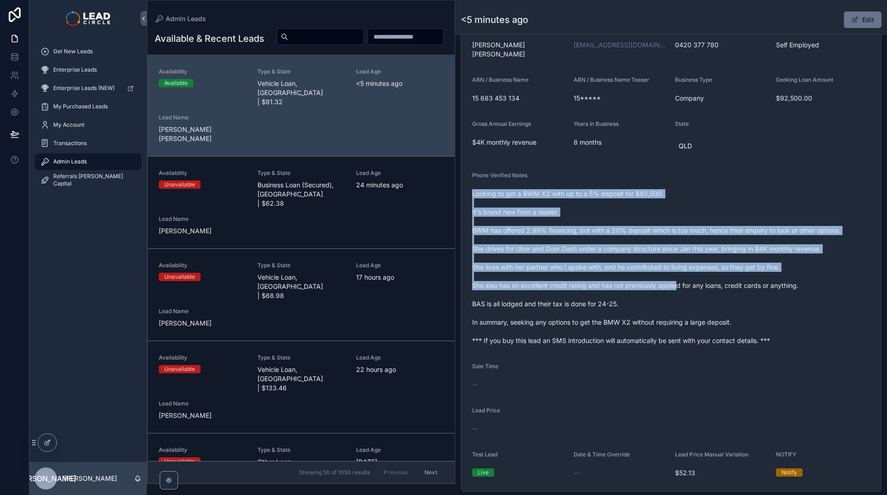
drag, startPoint x: 618, startPoint y: 174, endPoint x: 679, endPoint y: 278, distance: 120.9
click at [679, 278] on div "Phone Verified Notes Looking to get a BWM X2 with up to a 5% deposit for $92,50…" at bounding box center [671, 260] width 398 height 176
click at [679, 278] on span "Looking to get a BWM X2 with up to a 5% deposit for $92,500. It's brand new fro…" at bounding box center [671, 267] width 398 height 156
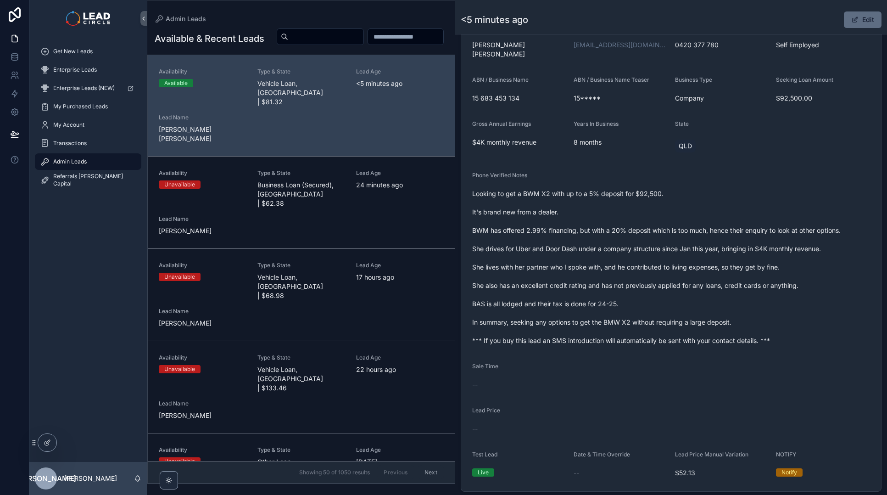
click at [863, 22] on button "Edit" at bounding box center [863, 19] width 38 height 17
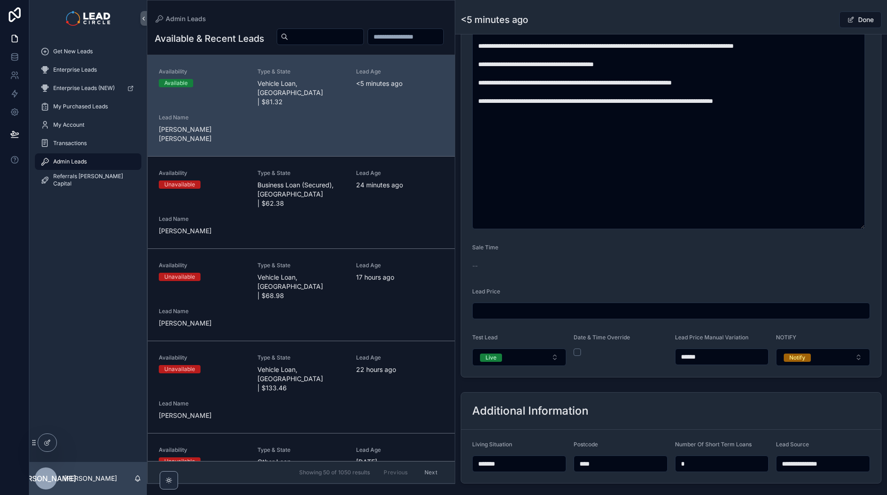
scroll to position [549, 0]
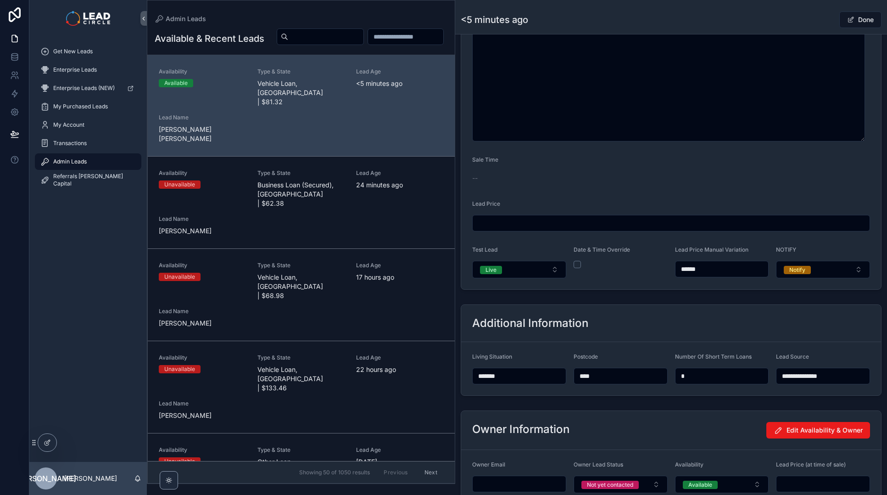
click at [689, 268] on input "******" at bounding box center [722, 269] width 93 height 13
type input "******"
click at [718, 296] on div "**********" at bounding box center [671, 18] width 432 height 1043
click at [805, 11] on div "<5 minutes ago Done" at bounding box center [671, 19] width 421 height 17
click at [815, 20] on div "Done" at bounding box center [847, 19] width 69 height 17
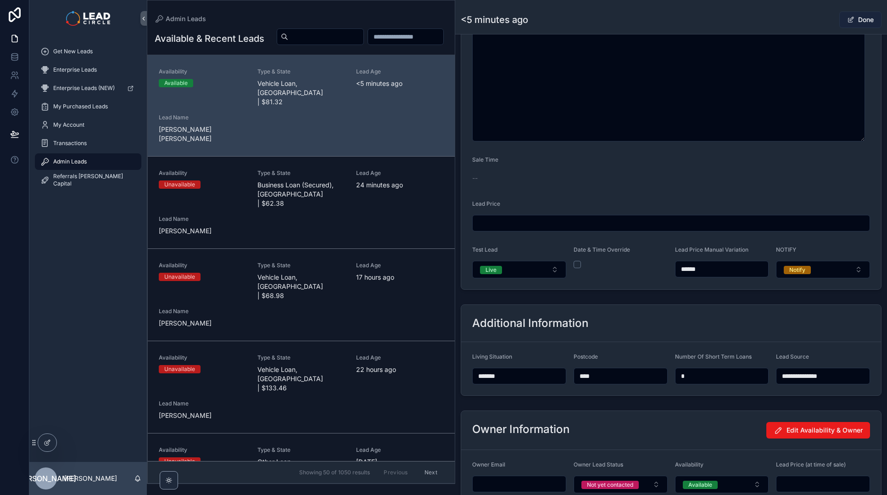
click at [869, 25] on button "Done" at bounding box center [861, 19] width 42 height 17
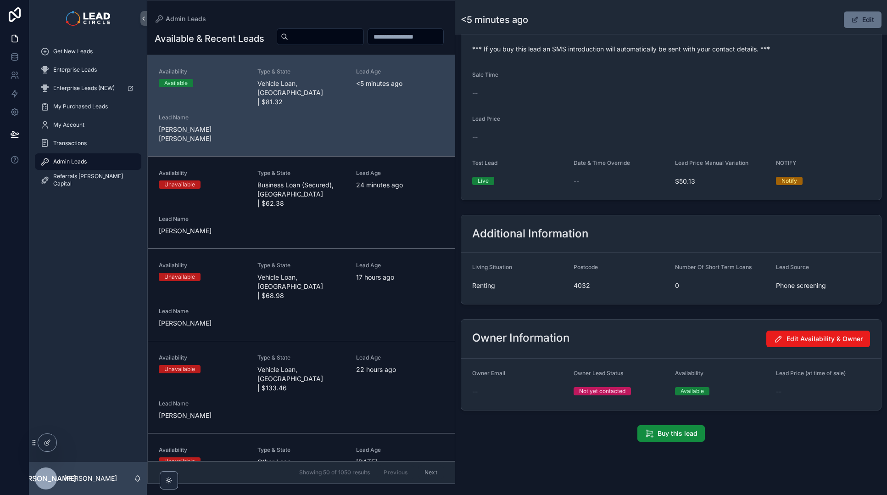
scroll to position [194, 0]
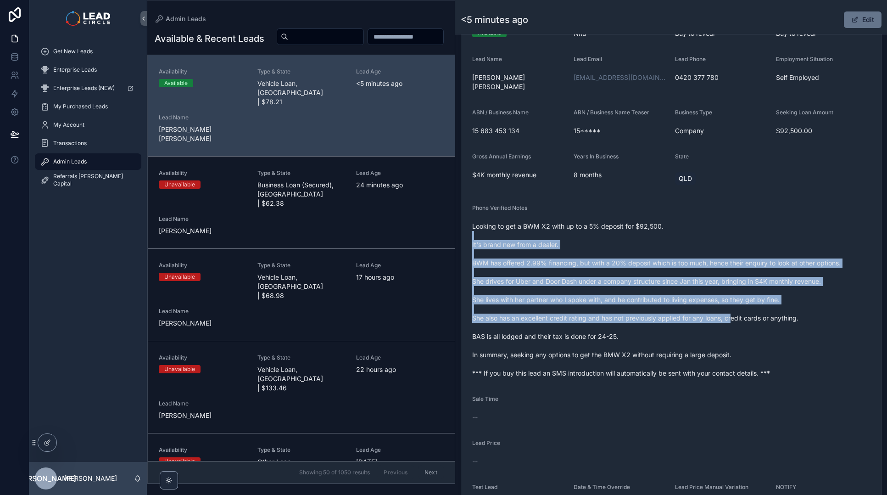
drag, startPoint x: 699, startPoint y: 235, endPoint x: 739, endPoint y: 316, distance: 89.9
click at [739, 316] on span "Looking to get a BWM X2 with up to a 5% deposit for $92,500. It's brand new fro…" at bounding box center [671, 300] width 398 height 156
drag, startPoint x: 785, startPoint y: 296, endPoint x: 708, endPoint y: 227, distance: 102.7
click at [708, 227] on span "Looking to get a BWM X2 with up to a 5% deposit for $92,500. It's brand new fro…" at bounding box center [671, 300] width 398 height 156
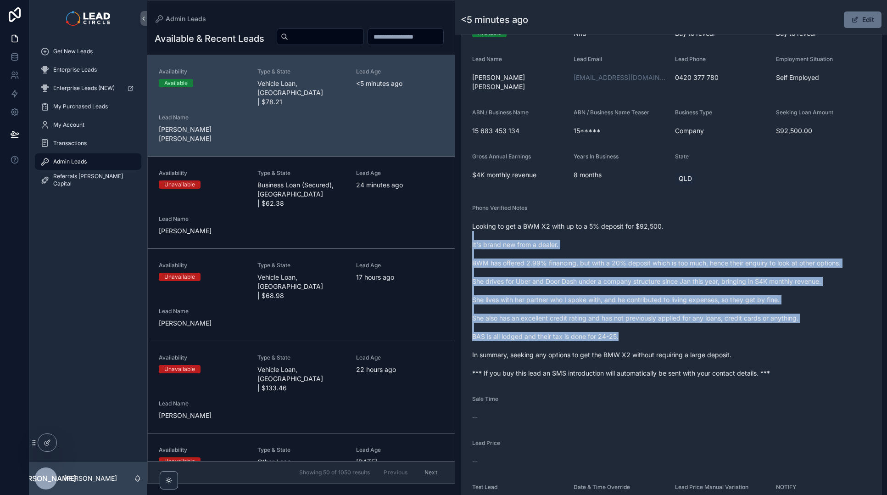
click at [708, 227] on span "Looking to get a BWM X2 with up to a 5% deposit for $92,500. It's brand new fro…" at bounding box center [671, 300] width 398 height 156
drag, startPoint x: 708, startPoint y: 227, endPoint x: 768, endPoint y: 314, distance: 105.0
click at [768, 314] on span "Looking to get a BWM X2 with up to a 5% deposit for $92,500. It's brand new fro…" at bounding box center [671, 300] width 398 height 156
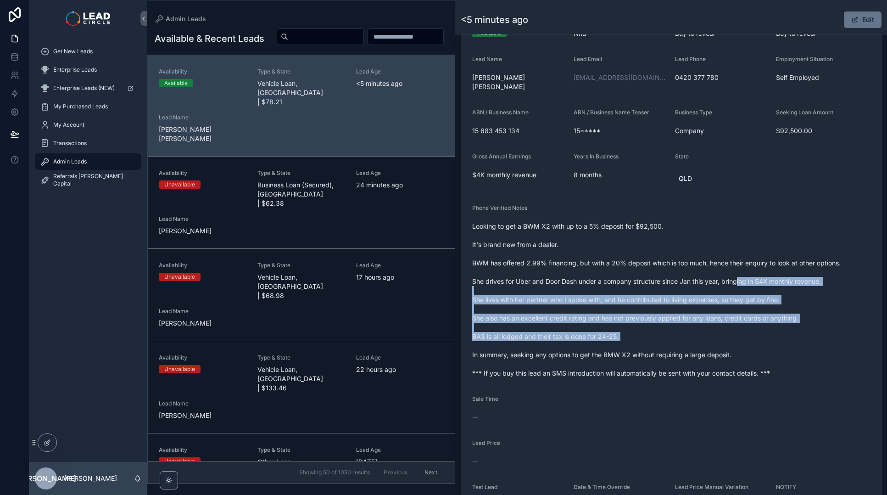
drag, startPoint x: 798, startPoint y: 336, endPoint x: 714, endPoint y: 248, distance: 121.8
click at [716, 250] on span "Looking to get a BWM X2 with up to a 5% deposit for $92,500. It's brand new fro…" at bounding box center [671, 300] width 398 height 156
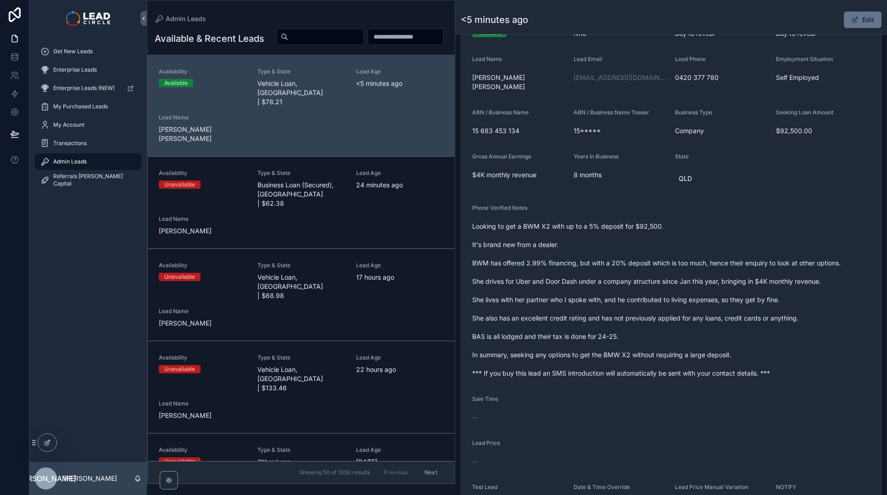
click at [645, 228] on span "Looking to get a BWM X2 with up to a 5% deposit for $92,500. It's brand new fro…" at bounding box center [671, 300] width 398 height 156
drag, startPoint x: 516, startPoint y: 237, endPoint x: 603, endPoint y: 237, distance: 87.7
click at [600, 237] on span "Looking to get a BWM X2 with up to a 5% deposit for $92,500. It's brand new fro…" at bounding box center [671, 300] width 398 height 156
click at [603, 237] on span "Looking to get a BWM X2 with up to a 5% deposit for $92,500. It's brand new fro…" at bounding box center [671, 300] width 398 height 156
drag, startPoint x: 500, startPoint y: 251, endPoint x: 652, endPoint y: 253, distance: 152.0
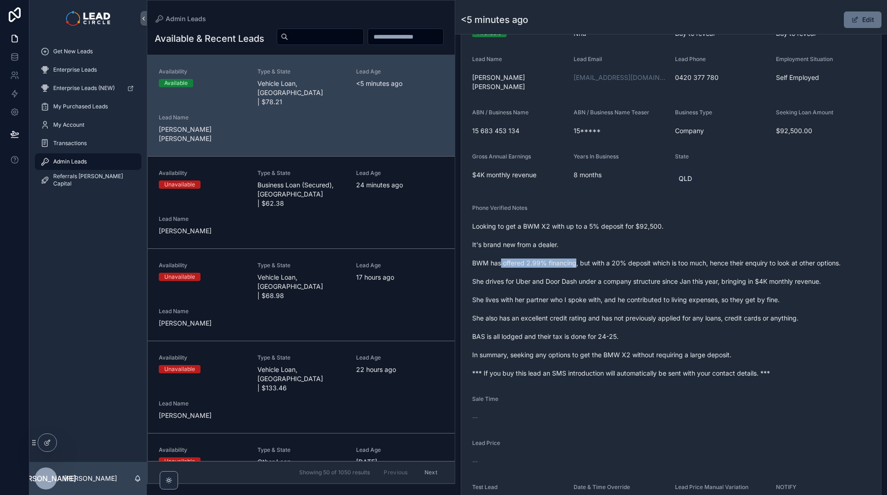
click at [647, 253] on span "Looking to get a BWM X2 with up to a 5% deposit for $92,500. It's brand new fro…" at bounding box center [671, 300] width 398 height 156
click at [652, 253] on span "Looking to get a BWM X2 with up to a 5% deposit for $92,500. It's brand new fro…" at bounding box center [671, 300] width 398 height 156
drag, startPoint x: 659, startPoint y: 309, endPoint x: 612, endPoint y: 307, distance: 46.9
click at [613, 307] on span "Looking to get a BWM X2 with up to a 5% deposit for $92,500. It's brand new fro…" at bounding box center [671, 300] width 398 height 156
click at [612, 307] on span "Looking to get a BWM X2 with up to a 5% deposit for $92,500. It's brand new fro…" at bounding box center [671, 300] width 398 height 156
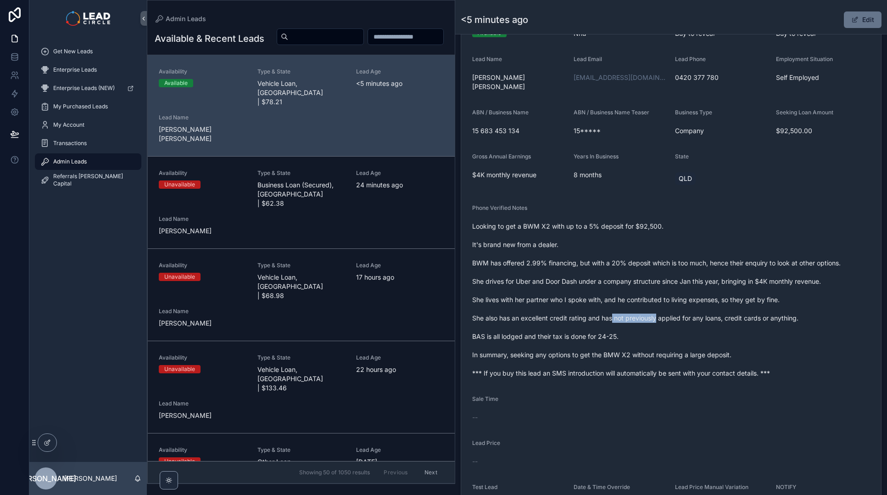
drag, startPoint x: 612, startPoint y: 307, endPoint x: 691, endPoint y: 305, distance: 78.5
click at [687, 306] on span "Looking to get a BWM X2 with up to a 5% deposit for $92,500. It's brand new fro…" at bounding box center [671, 300] width 398 height 156
click at [691, 305] on span "Looking to get a BWM X2 with up to a 5% deposit for $92,500. It's brand new fro…" at bounding box center [671, 300] width 398 height 156
drag, startPoint x: 515, startPoint y: 327, endPoint x: 569, endPoint y: 323, distance: 54.3
click at [568, 324] on span "Looking to get a BWM X2 with up to a 5% deposit for $92,500. It's brand new fro…" at bounding box center [671, 300] width 398 height 156
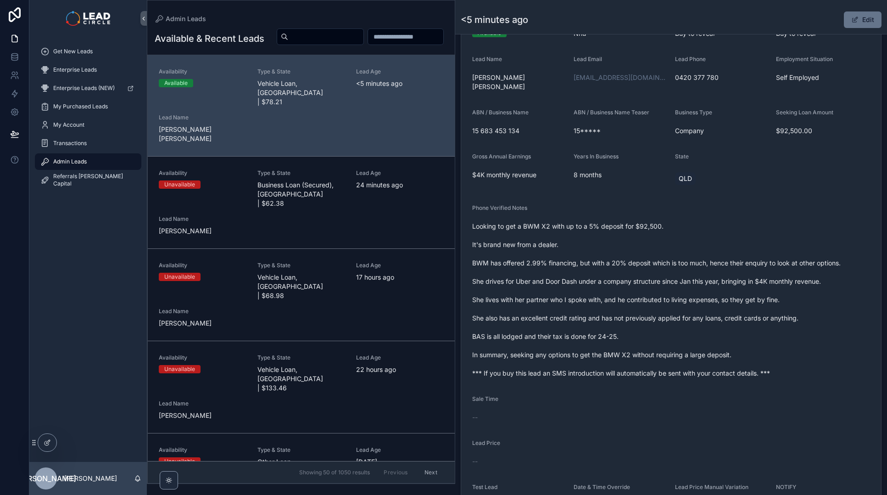
click at [569, 290] on span "Looking to get a BWM X2 with up to a 5% deposit for $92,500. It's brand new fro…" at bounding box center [671, 300] width 398 height 156
drag, startPoint x: 538, startPoint y: 327, endPoint x: 503, endPoint y: 327, distance: 34.9
click at [503, 327] on span "Looking to get a BWM X2 with up to a 5% deposit for $92,500. It's brand new fro…" at bounding box center [671, 300] width 398 height 156
drag, startPoint x: 659, startPoint y: 345, endPoint x: 590, endPoint y: 342, distance: 68.5
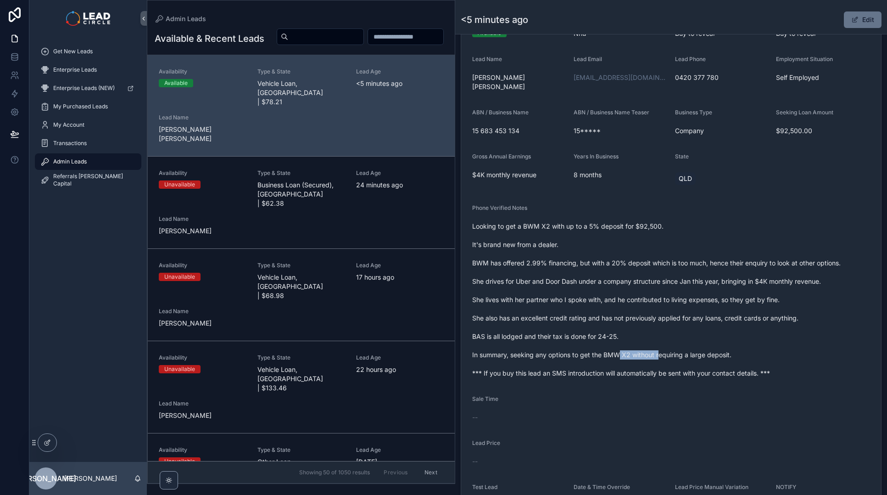
click at [591, 342] on span "Looking to get a BWM X2 with up to a 5% deposit for $92,500. It's brand new fro…" at bounding box center [671, 300] width 398 height 156
click at [590, 342] on span "Looking to get a BWM X2 with up to a 5% deposit for $92,500. It's brand new fro…" at bounding box center [671, 300] width 398 height 156
drag, startPoint x: 590, startPoint y: 342, endPoint x: 666, endPoint y: 348, distance: 75.5
click at [664, 348] on span "Looking to get a BWM X2 with up to a 5% deposit for $92,500. It's brand new fro…" at bounding box center [671, 300] width 398 height 156
click at [666, 348] on span "Looking to get a BWM X2 with up to a 5% deposit for $92,500. It's brand new fro…" at bounding box center [671, 300] width 398 height 156
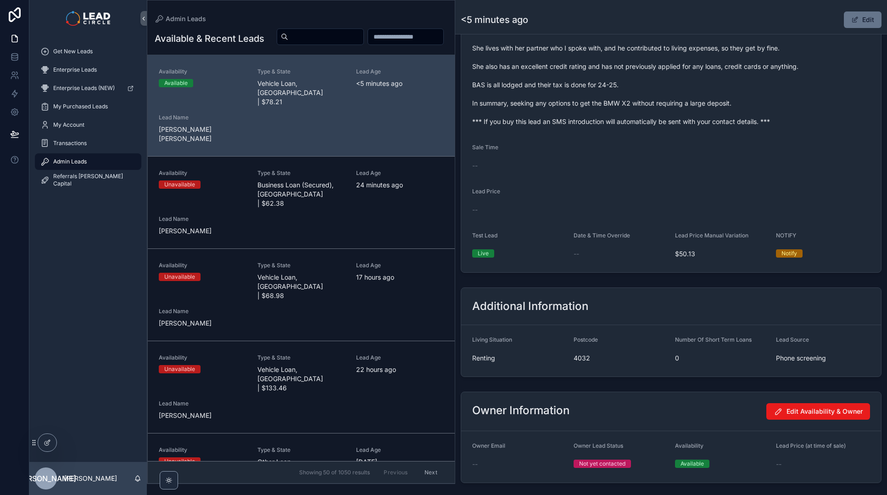
scroll to position [0, 0]
